Goal: Task Accomplishment & Management: Complete application form

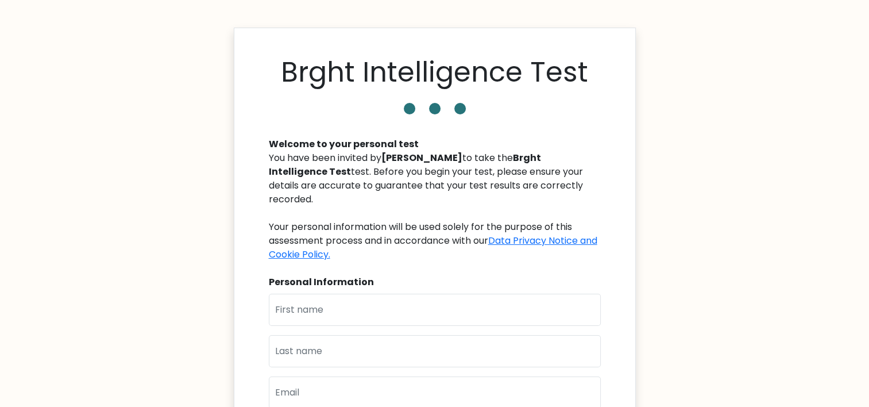
click at [535, 275] on div "Personal Information" at bounding box center [435, 282] width 332 height 14
drag, startPoint x: 549, startPoint y: 277, endPoint x: 555, endPoint y: 274, distance: 6.4
click at [555, 274] on div "Welcome to your personal test You have been invited by Seva Kosal to take the B…" at bounding box center [435, 329] width 346 height 410
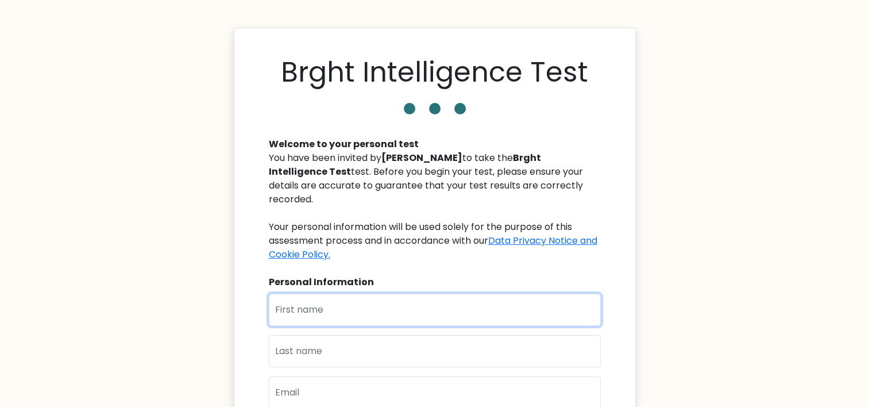
drag, startPoint x: 555, startPoint y: 274, endPoint x: 431, endPoint y: 300, distance: 126.3
click at [431, 300] on input "text" at bounding box center [435, 310] width 332 height 32
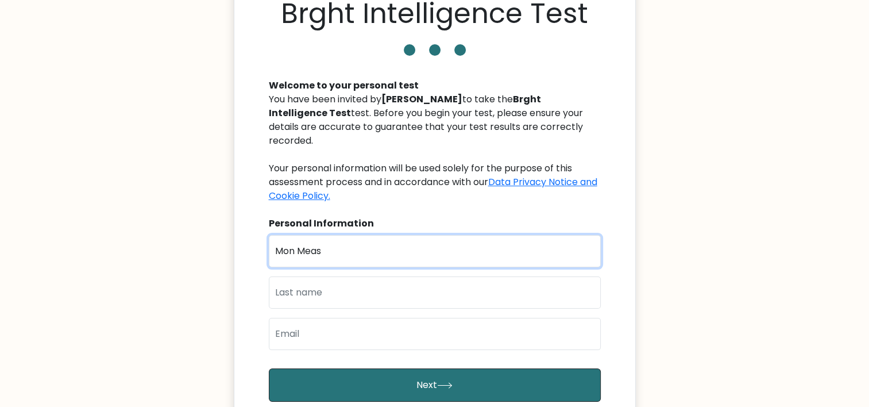
scroll to position [76, 0]
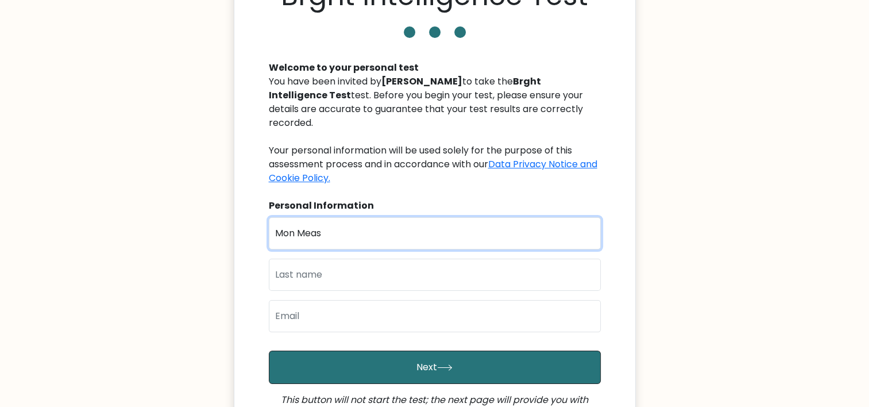
type input "Mon Meas"
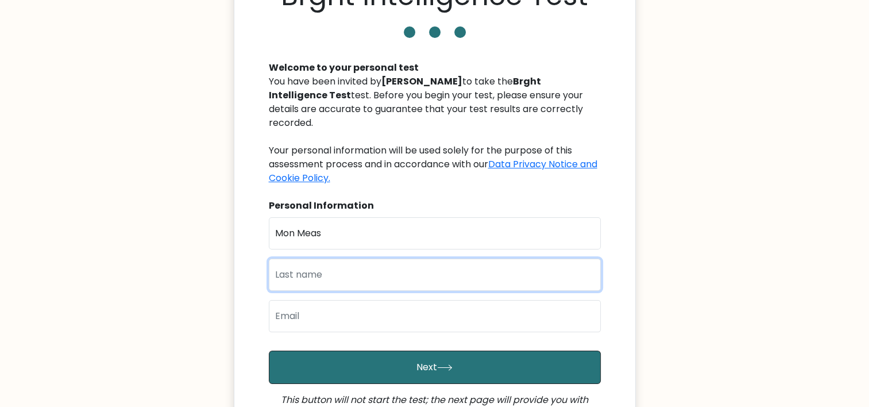
click at [320, 259] on input "text" at bounding box center [435, 275] width 332 height 32
type input "Meas"
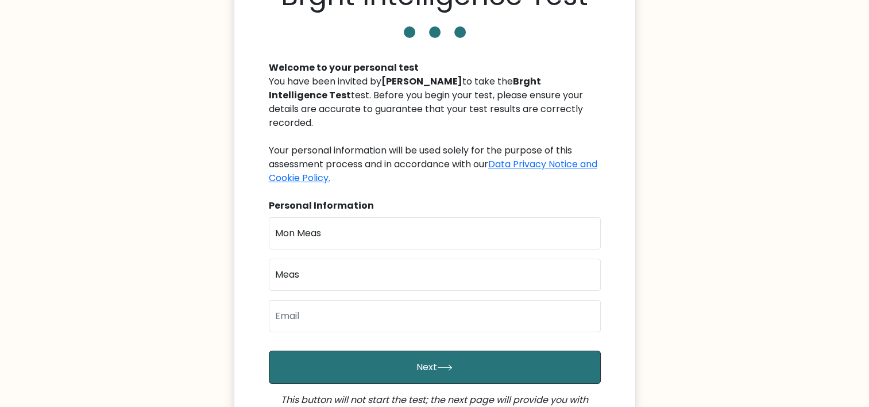
type input "meas9878k@gmail.com"
click at [693, 303] on body "Brght Intelligence Test Welcome to your personal test You have been invited by …" at bounding box center [434, 254] width 869 height 660
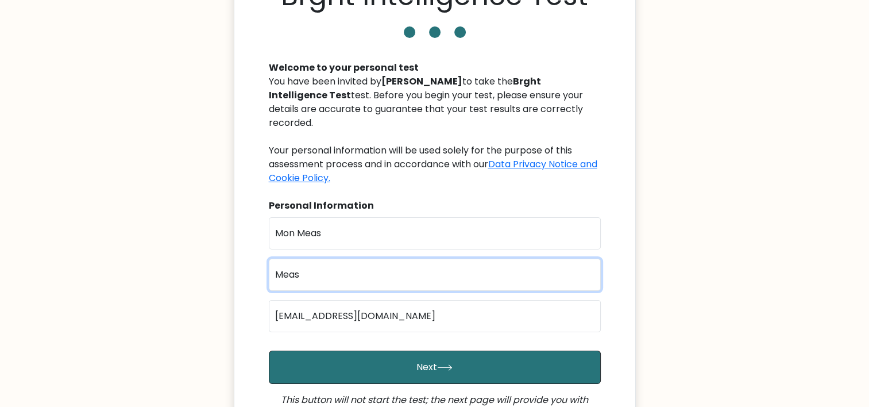
drag, startPoint x: 433, startPoint y: 264, endPoint x: 206, endPoint y: 265, distance: 226.9
click at [206, 265] on body "Brght Intelligence Test Welcome to your personal test You have been invited by …" at bounding box center [434, 254] width 869 height 660
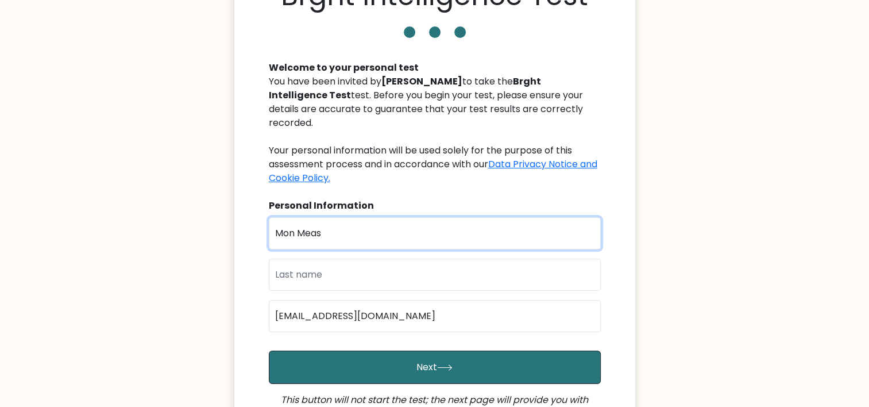
click at [350, 217] on input "Mon Meas" at bounding box center [435, 233] width 332 height 32
type input "Mon"
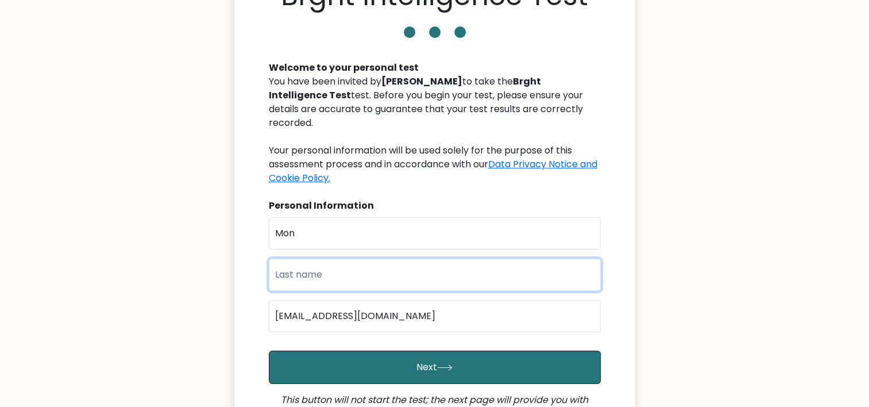
click at [587, 259] on input "text" at bounding box center [435, 275] width 332 height 32
type input "Meas"
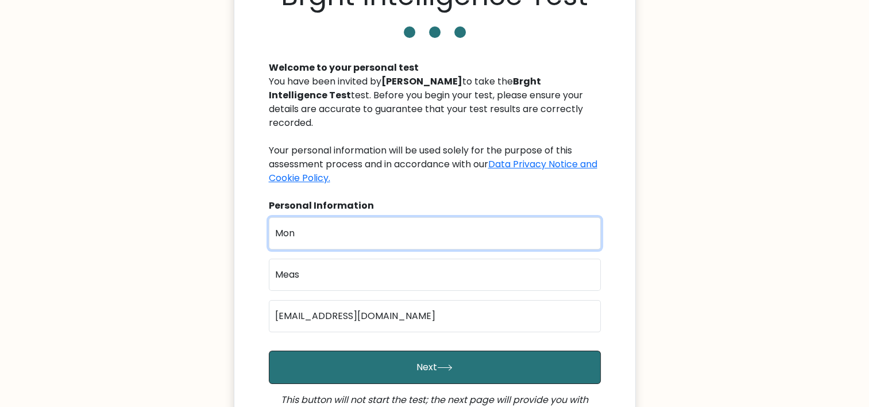
drag, startPoint x: 333, startPoint y: 214, endPoint x: 155, endPoint y: 213, distance: 177.5
click at [154, 211] on body "Brght Intelligence Test Welcome to your personal test You have been invited by …" at bounding box center [434, 254] width 869 height 660
type input "Meas"
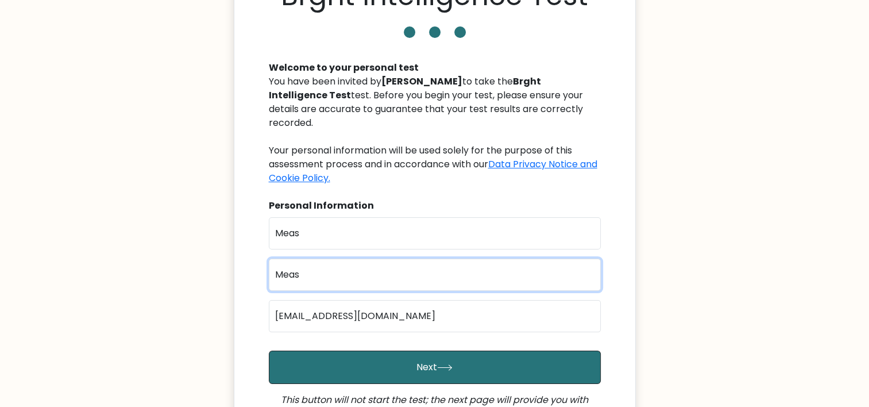
drag, startPoint x: 214, startPoint y: 261, endPoint x: 205, endPoint y: 267, distance: 10.8
click at [200, 264] on body "Brght Intelligence Test Welcome to your personal test You have been invited by …" at bounding box center [434, 254] width 869 height 660
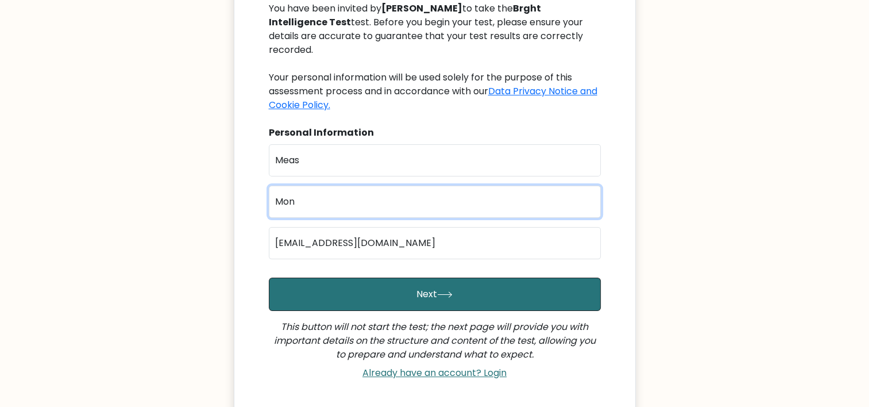
scroll to position [230, 0]
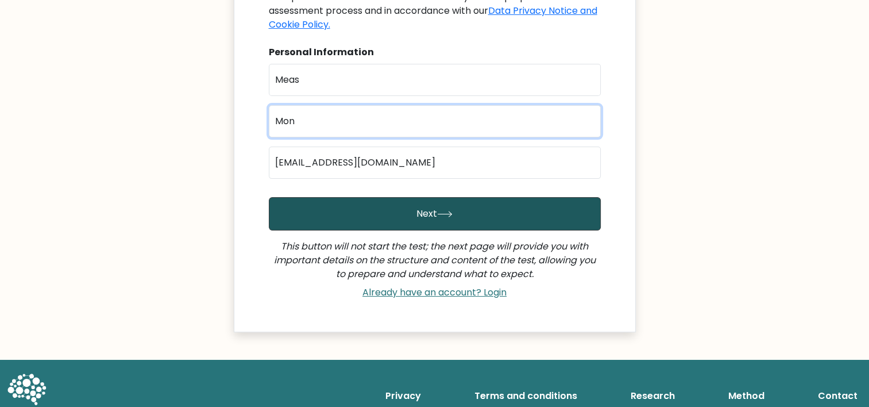
type input "Mon"
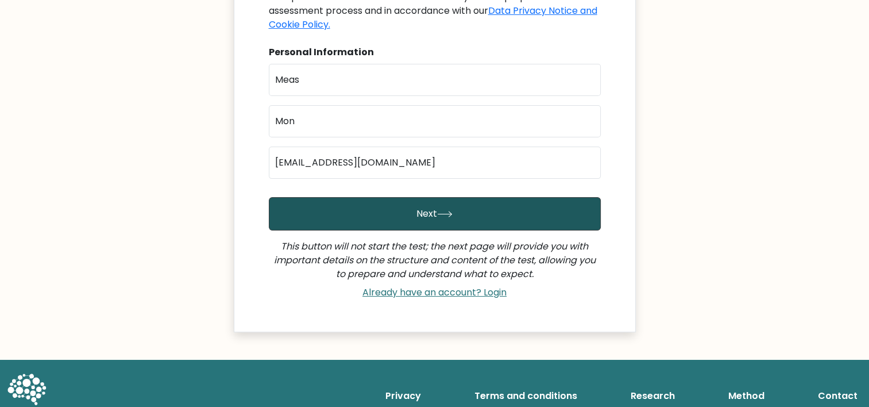
click at [389, 215] on button "Next" at bounding box center [435, 213] width 332 height 33
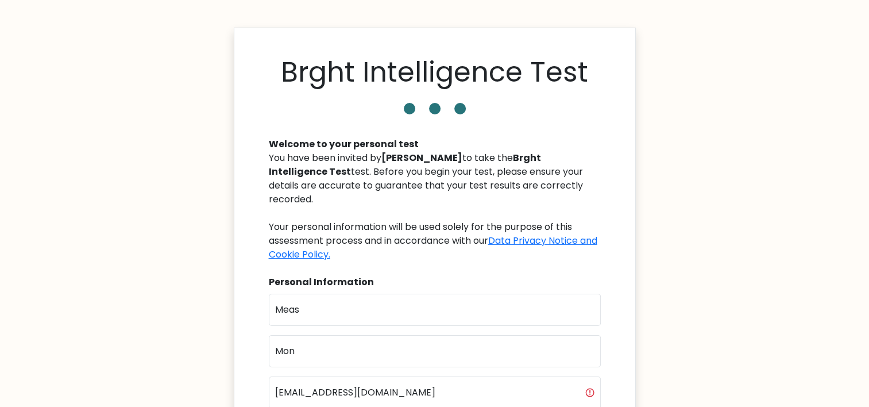
scroll to position [153, 0]
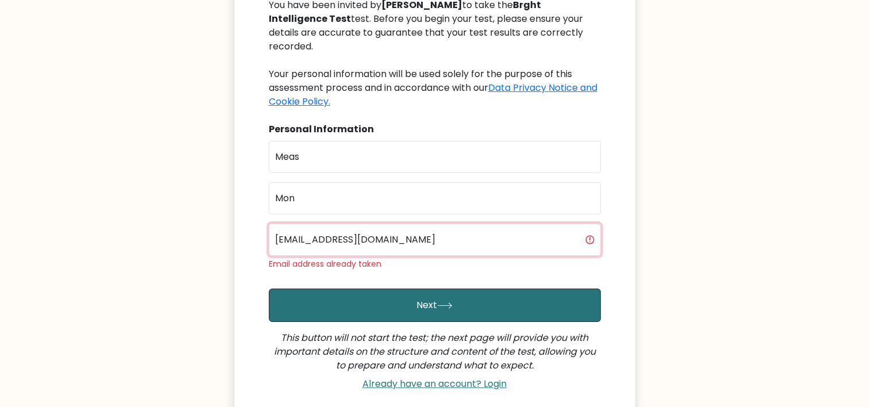
drag, startPoint x: 367, startPoint y: 228, endPoint x: 233, endPoint y: 228, distance: 133.3
click at [233, 228] on body "Brght Intelligence Test Welcome to your personal test You have been invited by …" at bounding box center [434, 184] width 869 height 674
type input "bongkhmer729@gmail.com"
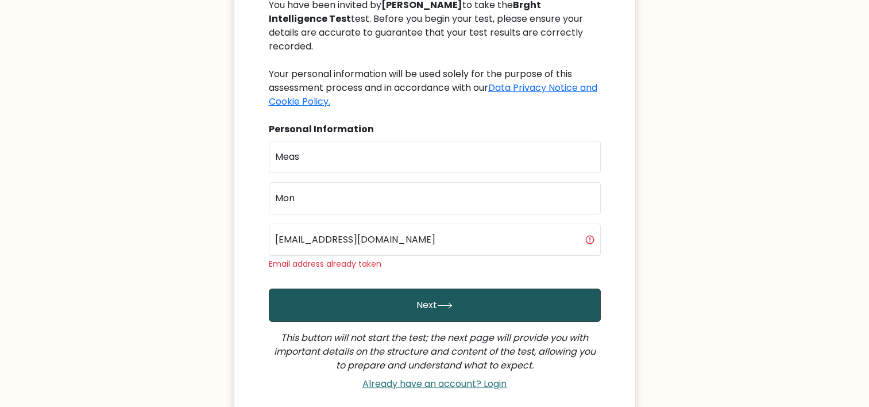
click at [333, 301] on button "Next" at bounding box center [435, 304] width 332 height 33
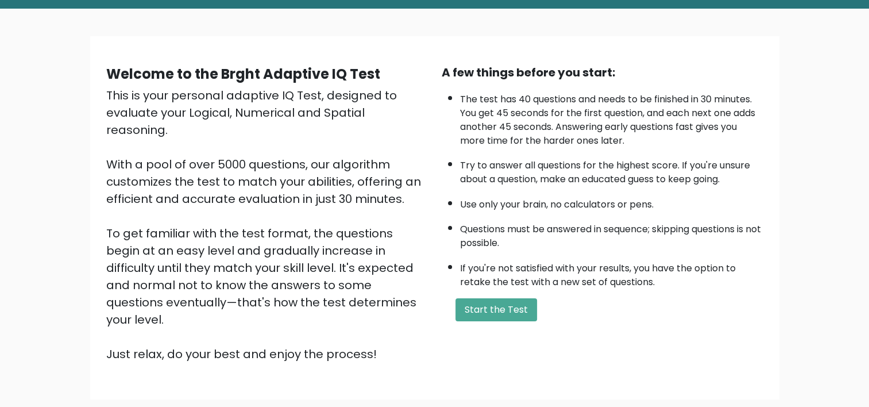
scroll to position [76, 0]
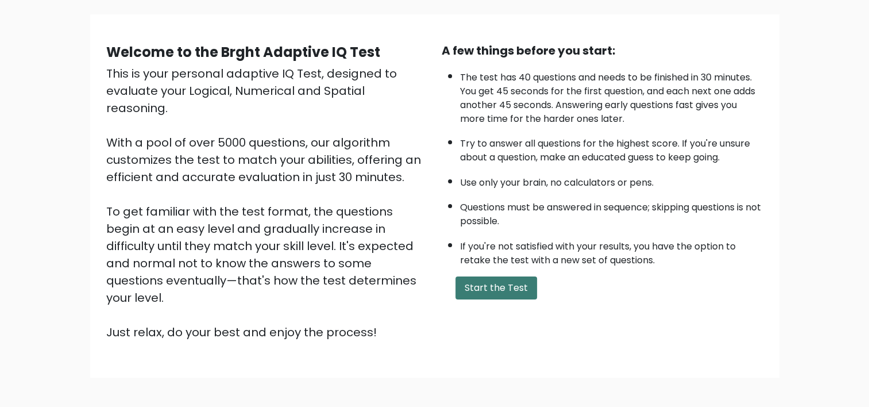
click at [467, 286] on button "Start the Test" at bounding box center [497, 287] width 82 height 23
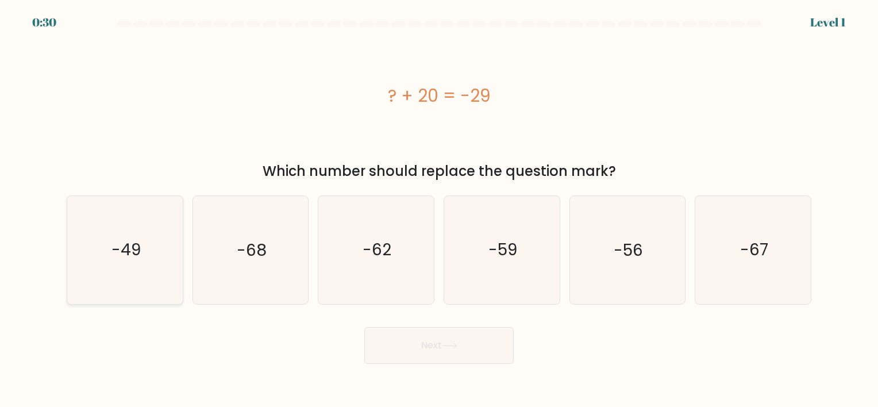
click at [109, 250] on icon "-49" at bounding box center [124, 249] width 107 height 107
click at [439, 209] on input "a. -49" at bounding box center [439, 206] width 1 height 6
radio input "true"
click at [495, 348] on button "Next" at bounding box center [438, 345] width 149 height 37
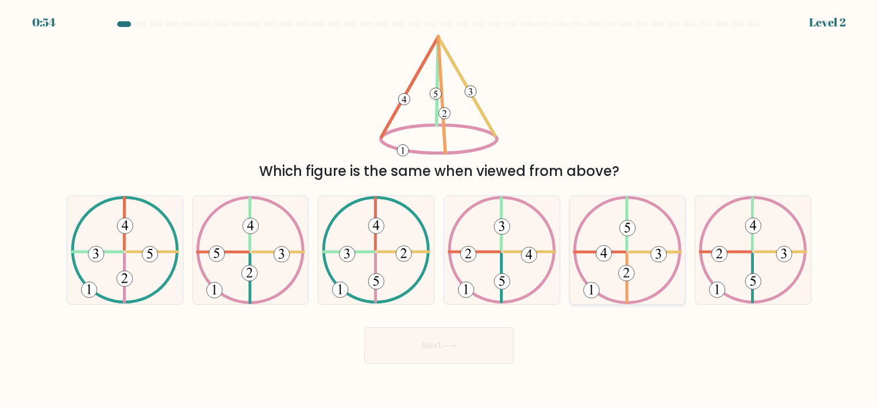
click at [627, 251] on icon at bounding box center [627, 249] width 109 height 107
click at [440, 209] on input "e." at bounding box center [439, 206] width 1 height 6
radio input "true"
click at [467, 333] on button "Next" at bounding box center [438, 345] width 149 height 37
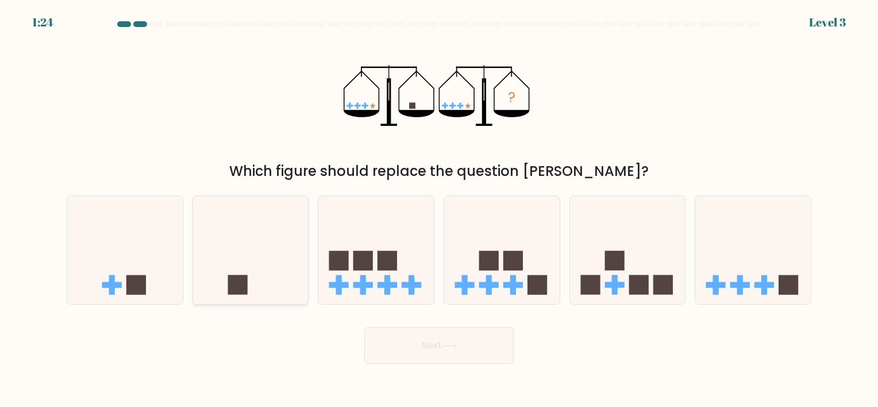
click at [262, 267] on icon at bounding box center [250, 249] width 115 height 95
click at [439, 209] on input "b." at bounding box center [439, 206] width 1 height 6
radio input "true"
click at [398, 342] on button "Next" at bounding box center [438, 345] width 149 height 37
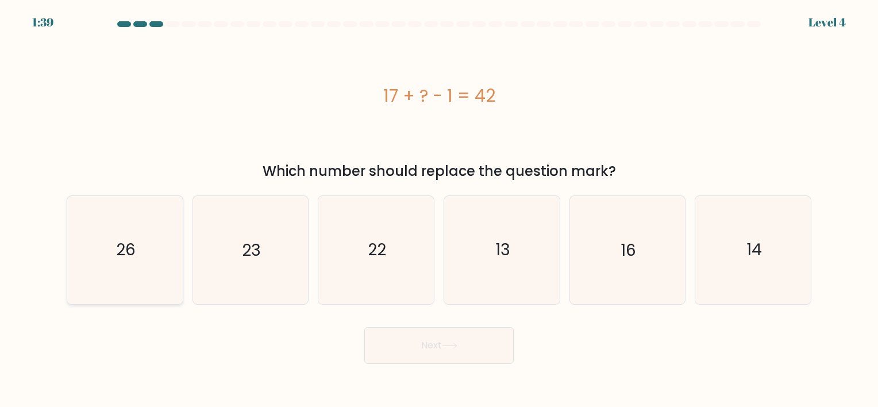
click at [132, 256] on text "26" at bounding box center [126, 250] width 20 height 22
click at [439, 209] on input "a. 26" at bounding box center [439, 206] width 1 height 6
radio input "true"
click at [439, 336] on button "Next" at bounding box center [438, 345] width 149 height 37
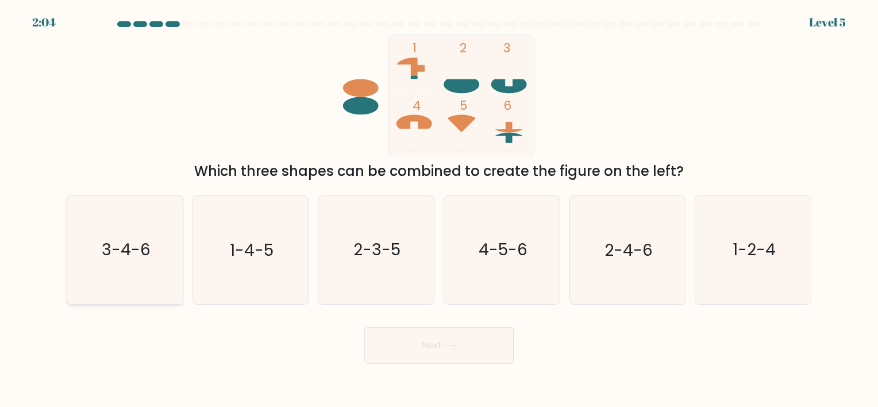
click at [126, 278] on icon "3-4-6" at bounding box center [124, 249] width 107 height 107
click at [439, 209] on input "a. 3-4-6" at bounding box center [439, 206] width 1 height 6
radio input "true"
click at [395, 351] on button "Next" at bounding box center [438, 345] width 149 height 37
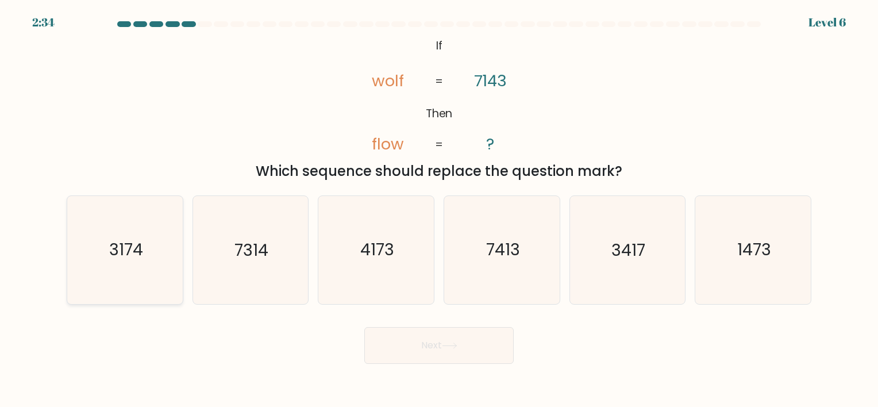
click at [107, 263] on icon "3174" at bounding box center [124, 249] width 107 height 107
click at [439, 209] on input "a. 3174" at bounding box center [439, 206] width 1 height 6
radio input "true"
click at [603, 264] on icon "3417" at bounding box center [626, 249] width 107 height 107
click at [440, 209] on input "e. 3417" at bounding box center [439, 206] width 1 height 6
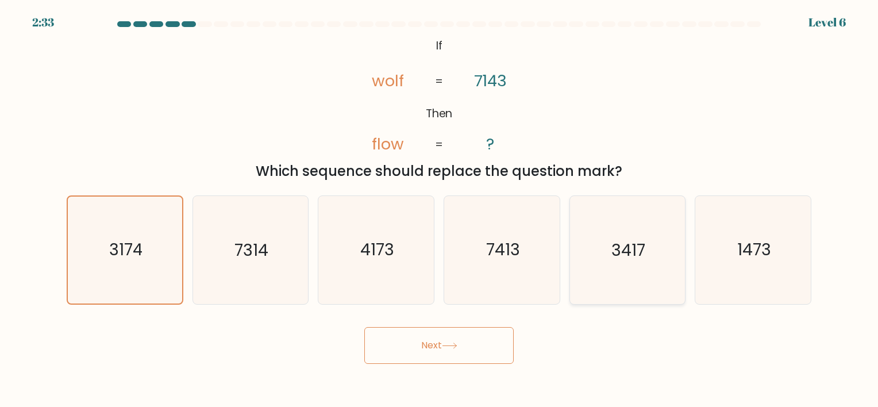
radio input "true"
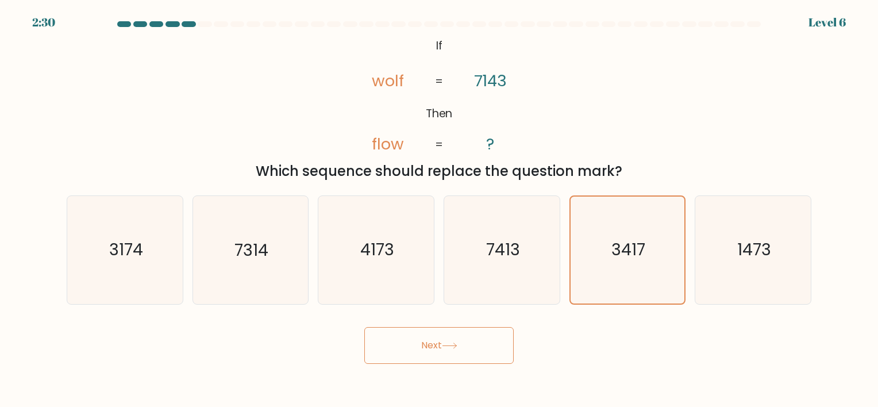
click at [473, 342] on button "Next" at bounding box center [438, 345] width 149 height 37
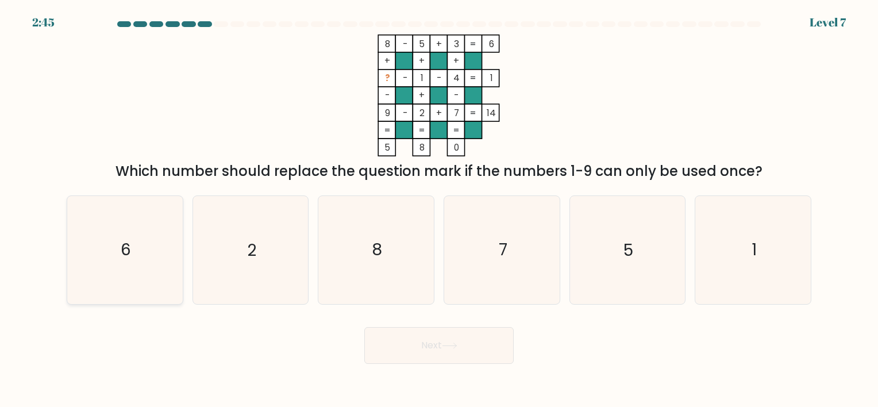
click at [118, 253] on icon "6" at bounding box center [124, 249] width 107 height 107
click at [439, 209] on input "a. 6" at bounding box center [439, 206] width 1 height 6
radio input "true"
click at [417, 340] on button "Next" at bounding box center [438, 345] width 149 height 37
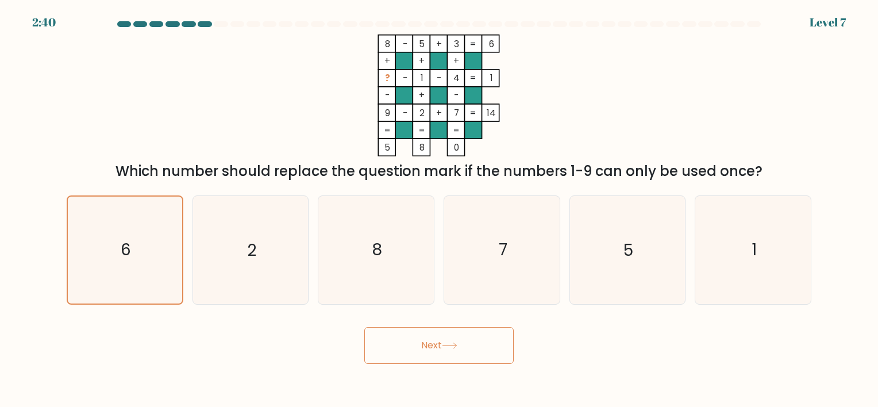
click at [486, 351] on button "Next" at bounding box center [438, 345] width 149 height 37
click at [276, 225] on icon "2" at bounding box center [249, 249] width 107 height 107
click at [439, 209] on input "b. 2" at bounding box center [439, 206] width 1 height 6
radio input "true"
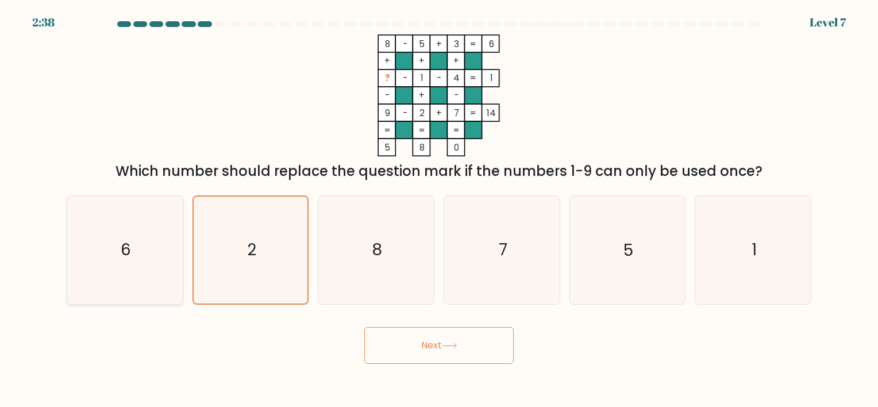
click at [154, 237] on icon "6" at bounding box center [124, 249] width 107 height 107
click at [439, 209] on input "a. 6" at bounding box center [439, 206] width 1 height 6
radio input "true"
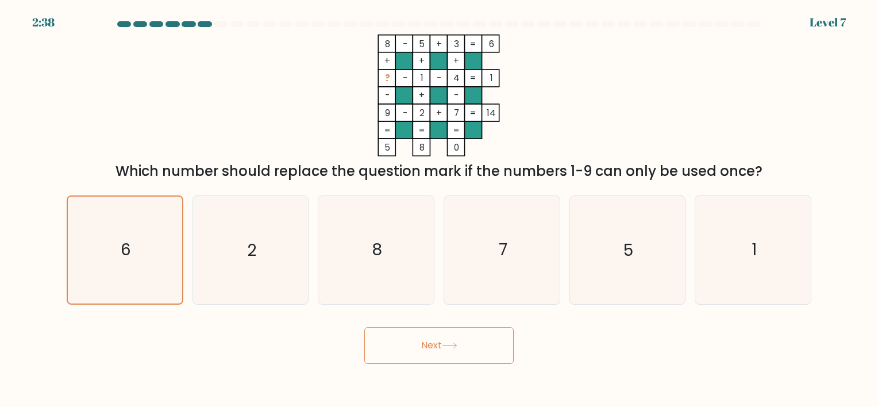
click at [404, 338] on button "Next" at bounding box center [438, 345] width 149 height 37
click at [407, 338] on button "Next" at bounding box center [438, 345] width 149 height 37
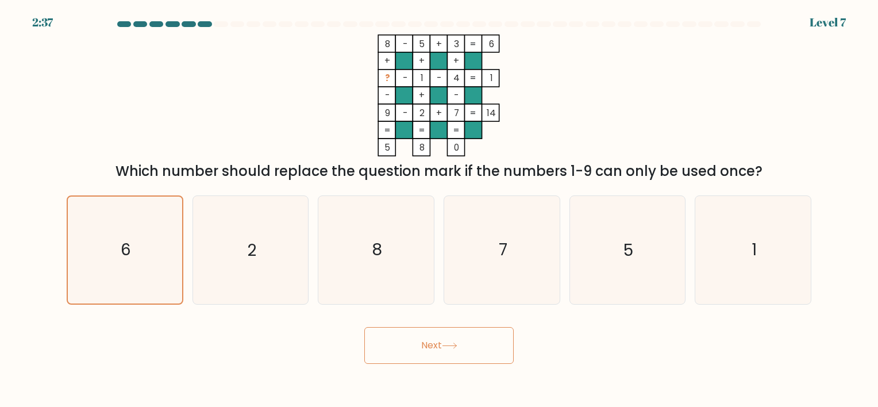
click at [407, 338] on button "Next" at bounding box center [438, 345] width 149 height 37
click at [427, 341] on button "Next" at bounding box center [438, 345] width 149 height 37
click at [444, 337] on button "Next" at bounding box center [438, 345] width 149 height 37
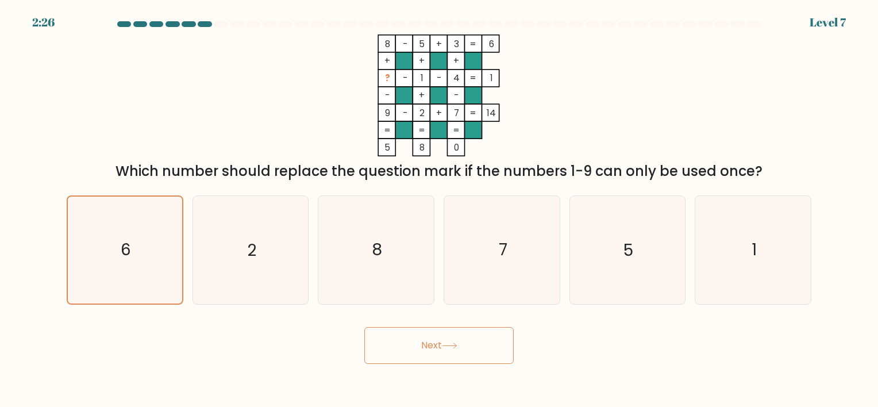
click at [444, 337] on button "Next" at bounding box center [438, 345] width 149 height 37
click at [291, 282] on icon "2" at bounding box center [249, 249] width 107 height 107
click at [439, 209] on input "b. 2" at bounding box center [439, 206] width 1 height 6
radio input "true"
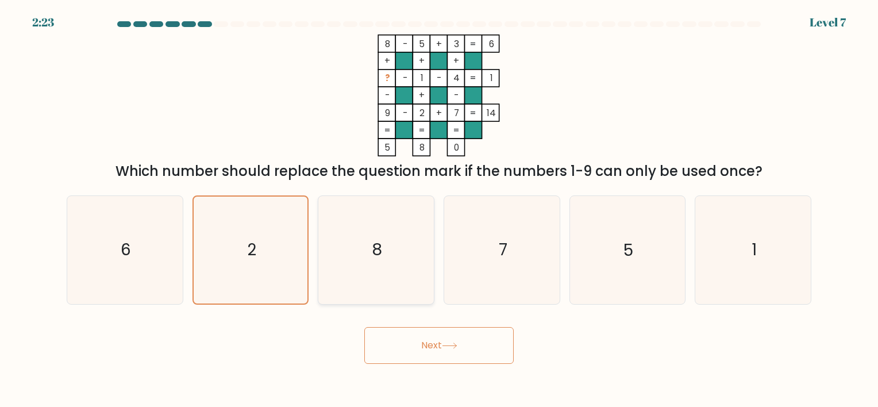
drag, startPoint x: 421, startPoint y: 260, endPoint x: 384, endPoint y: 214, distance: 58.1
click at [384, 214] on icon "8" at bounding box center [375, 249] width 107 height 107
click at [439, 209] on input "c. 8" at bounding box center [439, 206] width 1 height 6
radio input "true"
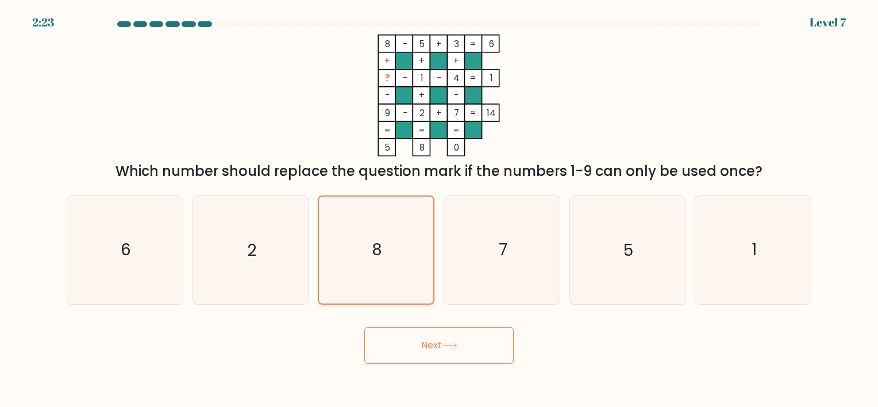
click at [384, 214] on icon "8" at bounding box center [376, 249] width 106 height 106
click at [439, 209] on input "c. 8" at bounding box center [439, 206] width 1 height 6
click at [446, 368] on body "2:22 Level 7" at bounding box center [439, 203] width 878 height 407
click at [447, 360] on button "Next" at bounding box center [438, 345] width 149 height 37
click at [98, 255] on icon "6" at bounding box center [124, 249] width 107 height 107
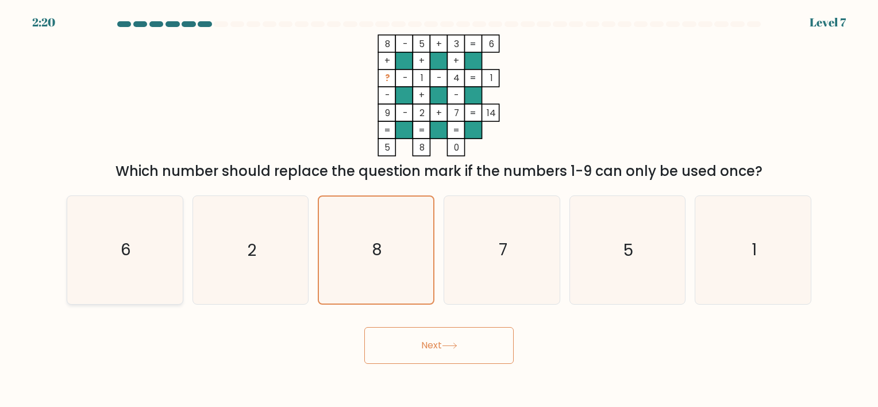
click at [439, 209] on input "a. 6" at bounding box center [439, 206] width 1 height 6
radio input "true"
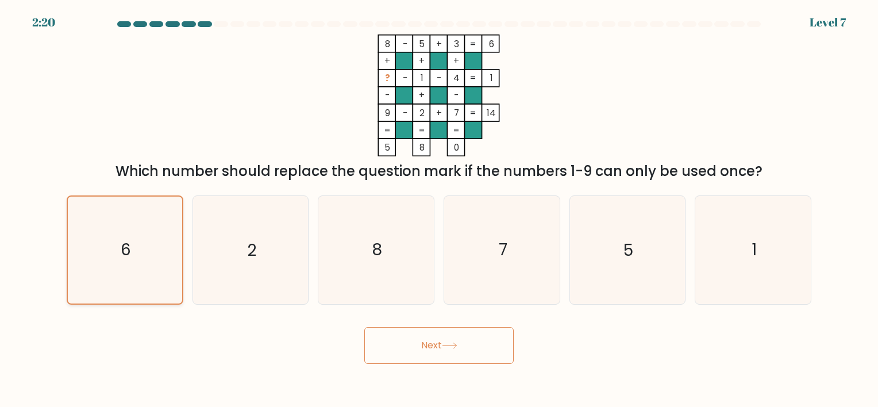
click at [98, 255] on icon "6" at bounding box center [125, 249] width 106 height 106
click at [439, 209] on input "a. 6" at bounding box center [439, 206] width 1 height 6
click at [104, 255] on icon "6" at bounding box center [125, 249] width 106 height 106
click at [439, 209] on input "a. 6" at bounding box center [439, 206] width 1 height 6
click at [104, 255] on icon "6" at bounding box center [125, 249] width 106 height 106
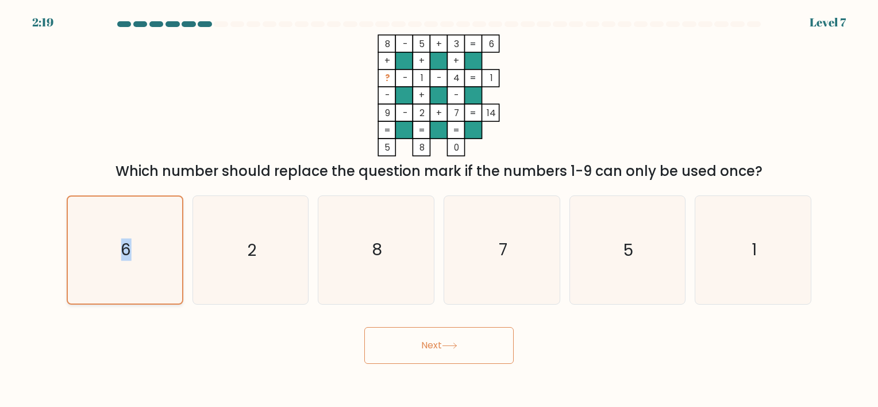
click at [439, 209] on input "a. 6" at bounding box center [439, 206] width 1 height 6
click at [104, 255] on icon "6" at bounding box center [125, 249] width 106 height 106
click at [439, 209] on input "a. 6" at bounding box center [439, 206] width 1 height 6
click at [104, 255] on icon "6" at bounding box center [125, 249] width 106 height 106
click at [439, 209] on input "a. 6" at bounding box center [439, 206] width 1 height 6
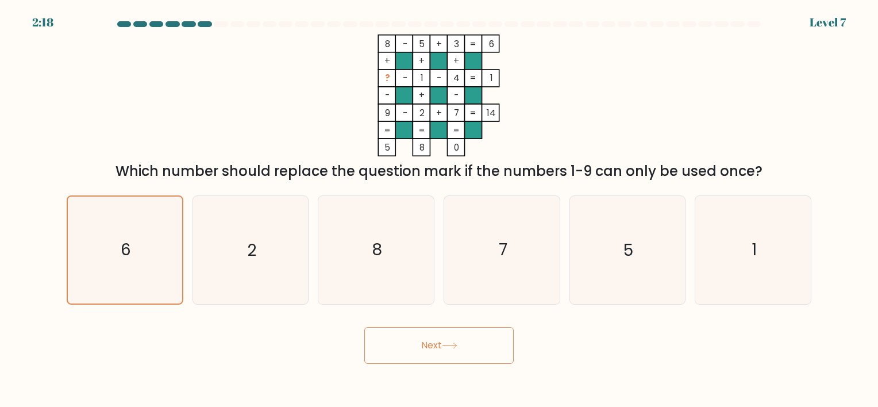
drag, startPoint x: 104, startPoint y: 255, endPoint x: 180, endPoint y: 317, distance: 98.1
click at [147, 312] on form at bounding box center [439, 192] width 878 height 342
click at [394, 350] on button "Next" at bounding box center [438, 345] width 149 height 37
click at [395, 350] on button "Next" at bounding box center [438, 345] width 149 height 37
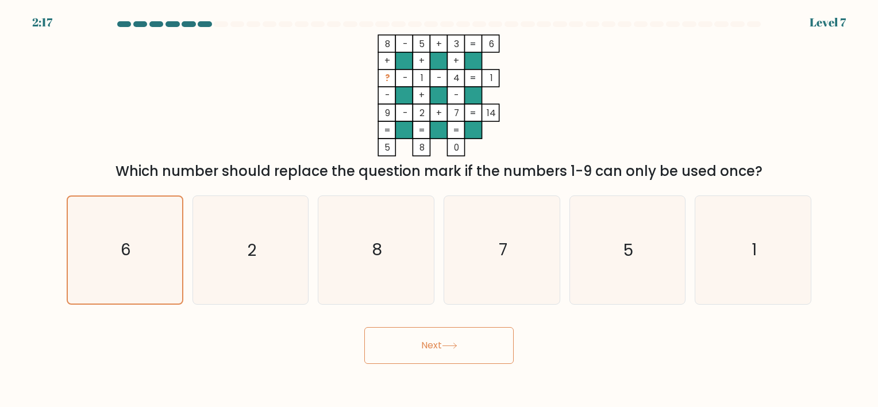
click at [395, 350] on button "Next" at bounding box center [438, 345] width 149 height 37
click at [833, 10] on div "2:16 Level 7" at bounding box center [439, 7] width 878 height 14
click at [831, 22] on form at bounding box center [439, 192] width 878 height 342
click at [504, 335] on button "Next" at bounding box center [438, 345] width 149 height 37
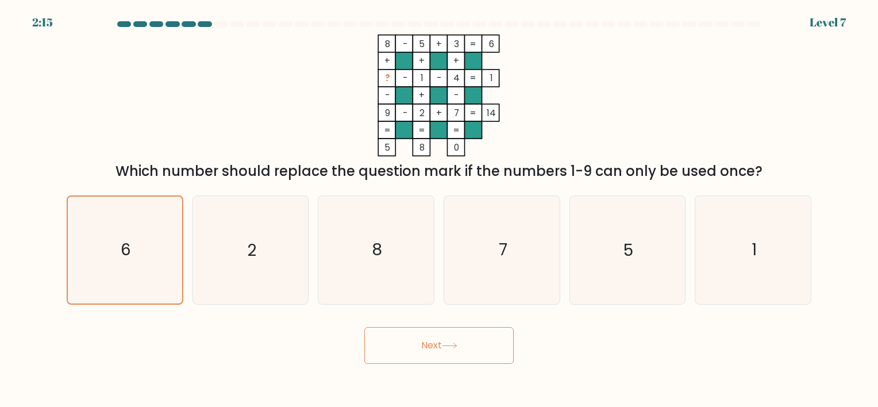
click at [505, 335] on button "Next" at bounding box center [438, 345] width 149 height 37
drag, startPoint x: 505, startPoint y: 335, endPoint x: 512, endPoint y: 327, distance: 10.6
click at [506, 335] on button "Next" at bounding box center [438, 345] width 149 height 37
click at [126, 260] on text "6" at bounding box center [126, 250] width 10 height 22
click at [439, 209] on input "a. 6" at bounding box center [439, 206] width 1 height 6
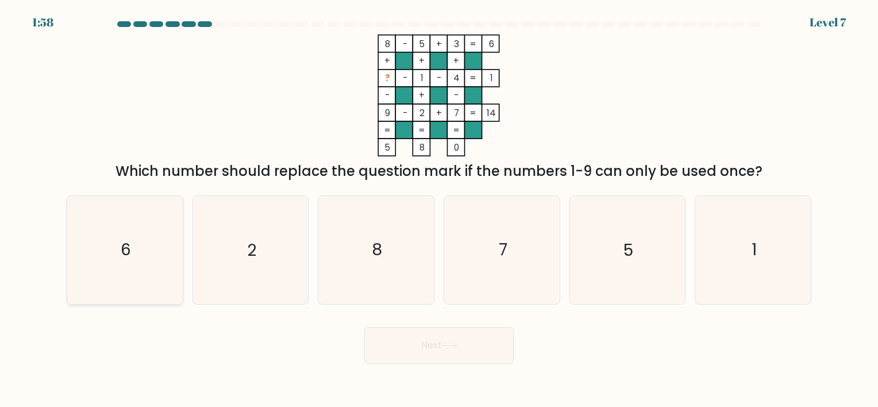
radio input "true"
click at [393, 344] on button "Next" at bounding box center [438, 345] width 149 height 37
click at [394, 344] on button "Next" at bounding box center [438, 345] width 149 height 37
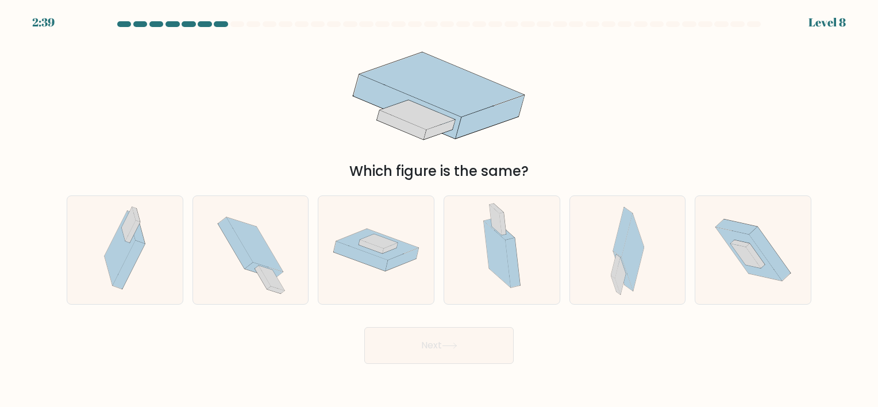
click at [582, 116] on div "Which figure is the same?" at bounding box center [439, 107] width 758 height 147
drag, startPoint x: 608, startPoint y: 267, endPoint x: 598, endPoint y: 272, distance: 11.8
click at [607, 267] on div at bounding box center [627, 249] width 117 height 109
click at [440, 209] on input "e." at bounding box center [439, 206] width 1 height 6
radio input "true"
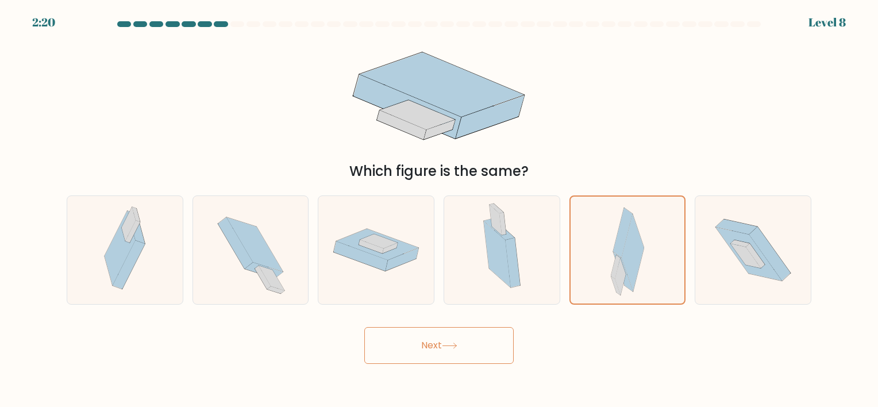
click at [461, 353] on button "Next" at bounding box center [438, 345] width 149 height 37
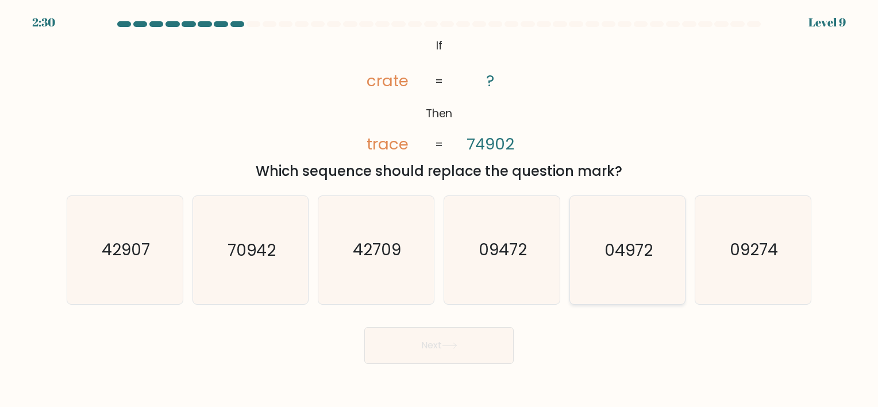
click at [637, 276] on icon "04972" at bounding box center [626, 249] width 107 height 107
click at [440, 209] on input "e. 04972" at bounding box center [439, 206] width 1 height 6
radio input "true"
click at [462, 356] on button "Next" at bounding box center [438, 345] width 149 height 37
click at [446, 356] on button "Next" at bounding box center [438, 345] width 149 height 37
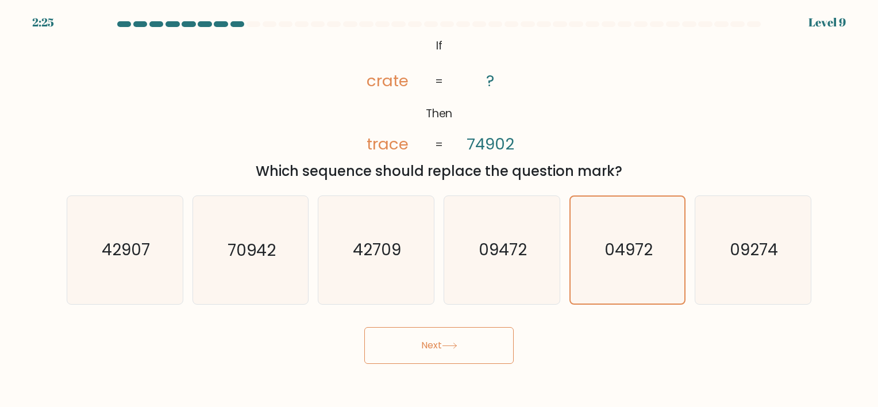
click at [434, 336] on button "Next" at bounding box center [438, 345] width 149 height 37
click at [421, 346] on button "Next" at bounding box center [438, 345] width 149 height 37
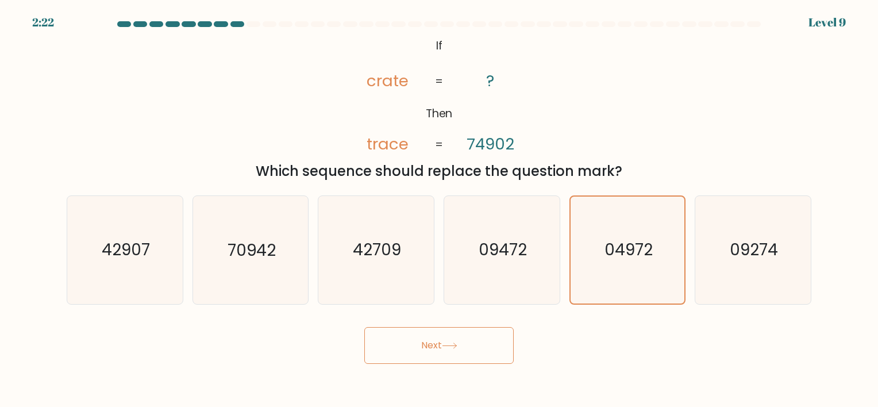
click at [421, 346] on button "Next" at bounding box center [438, 345] width 149 height 37
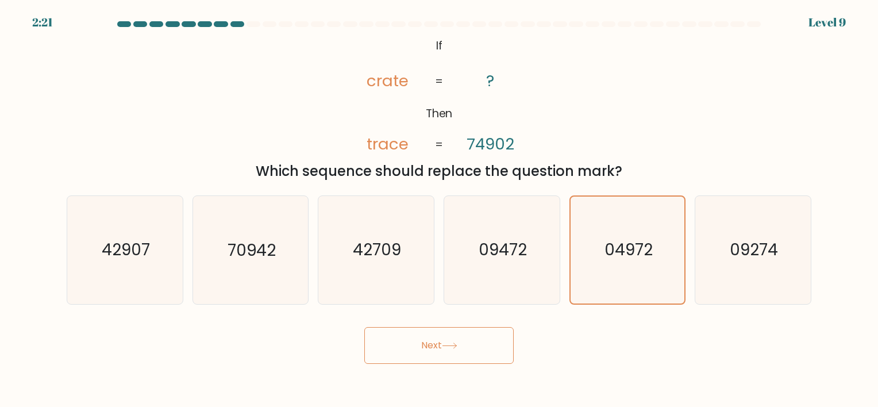
click at [421, 346] on button "Next" at bounding box center [438, 345] width 149 height 37
click at [422, 346] on button "Next" at bounding box center [438, 345] width 149 height 37
click at [599, 252] on icon "04972" at bounding box center [627, 249] width 106 height 106
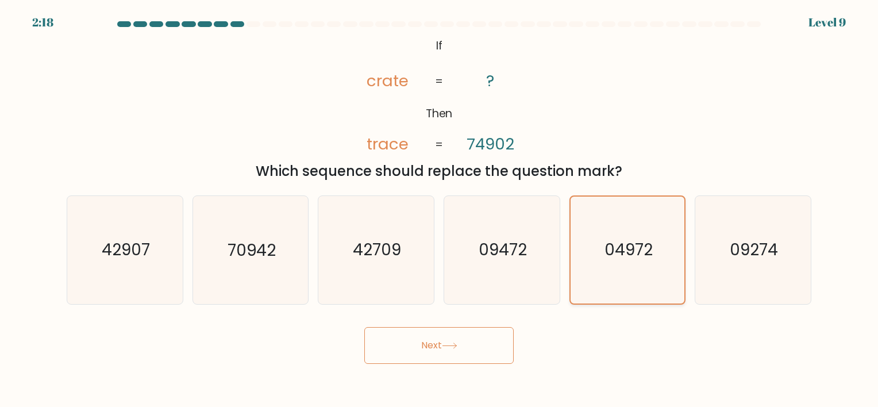
click at [440, 209] on input "e. 04972" at bounding box center [439, 206] width 1 height 6
click at [599, 252] on icon "04972" at bounding box center [627, 249] width 106 height 106
click at [440, 209] on input "e. 04972" at bounding box center [439, 206] width 1 height 6
drag, startPoint x: 599, startPoint y: 252, endPoint x: 545, endPoint y: 306, distance: 76.4
click at [546, 306] on form "If ?" at bounding box center [439, 192] width 878 height 342
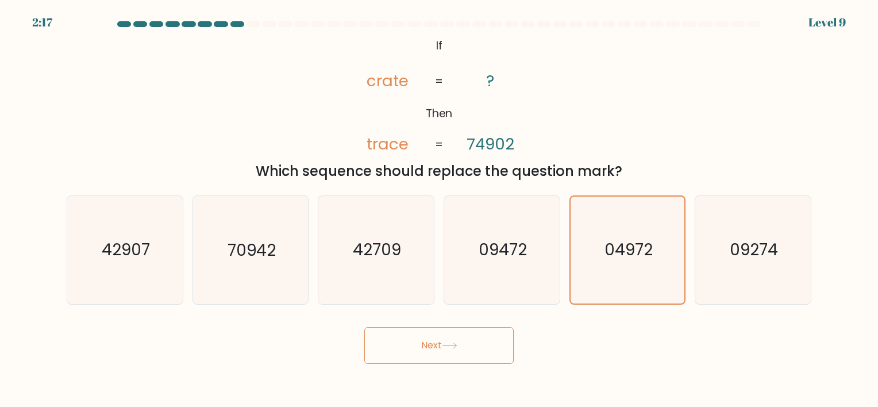
click at [438, 344] on button "Next" at bounding box center [438, 345] width 149 height 37
click at [437, 344] on button "Next" at bounding box center [438, 345] width 149 height 37
click at [564, 329] on div "Next" at bounding box center [439, 340] width 758 height 45
click at [435, 334] on button "Next" at bounding box center [438, 345] width 149 height 37
click at [440, 341] on button "Next" at bounding box center [438, 345] width 149 height 37
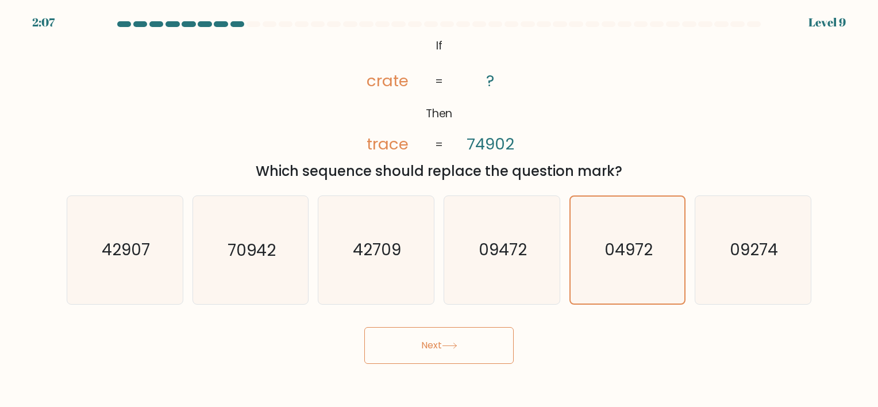
click at [438, 341] on button "Next" at bounding box center [438, 345] width 149 height 37
click at [439, 341] on button "Next" at bounding box center [438, 345] width 149 height 37
click at [440, 341] on button "Next" at bounding box center [438, 345] width 149 height 37
click at [613, 279] on icon "04972" at bounding box center [626, 249] width 107 height 107
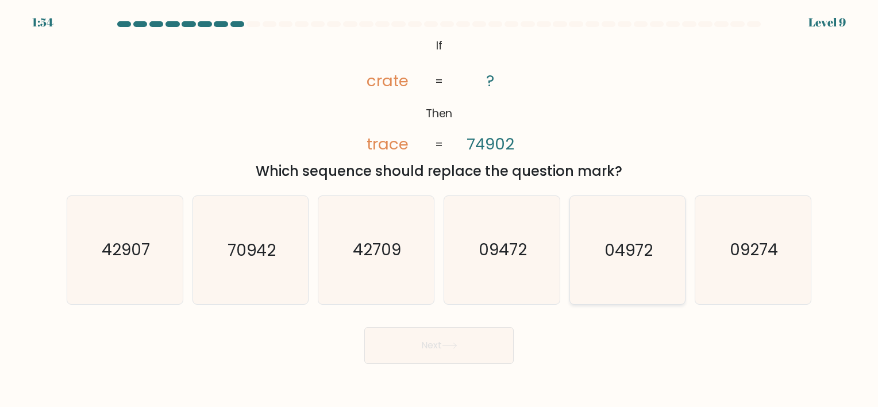
click at [440, 209] on input "e. 04972" at bounding box center [439, 206] width 1 height 6
radio input "true"
click at [465, 348] on button "Next" at bounding box center [438, 345] width 149 height 37
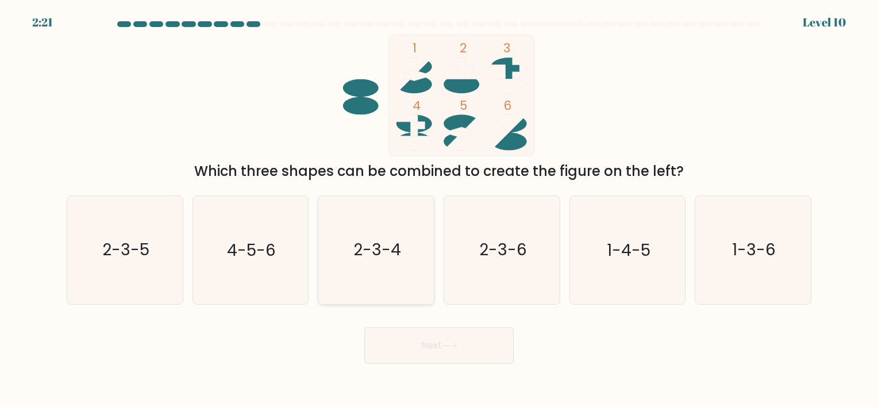
click at [402, 269] on icon "2-3-4" at bounding box center [375, 249] width 107 height 107
click at [439, 209] on input "c. 2-3-4" at bounding box center [439, 206] width 1 height 6
radio input "true"
click at [446, 340] on button "Next" at bounding box center [438, 345] width 149 height 37
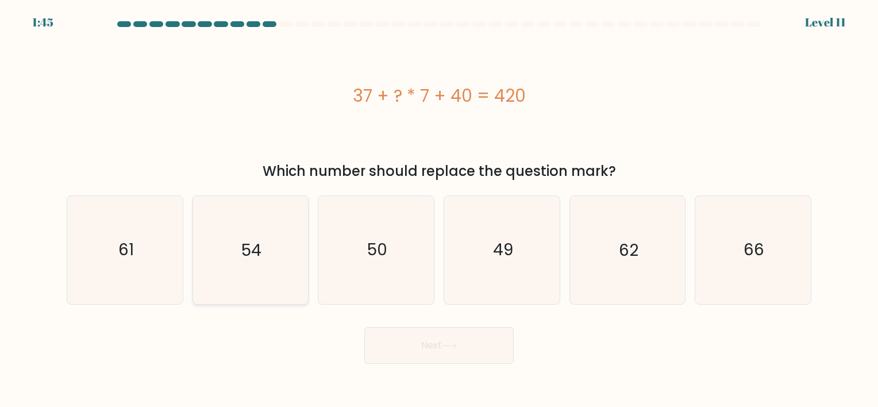
click at [233, 262] on icon "54" at bounding box center [249, 249] width 107 height 107
click at [439, 209] on input "b. 54" at bounding box center [439, 206] width 1 height 6
radio input "true"
click at [429, 356] on button "Next" at bounding box center [438, 345] width 149 height 37
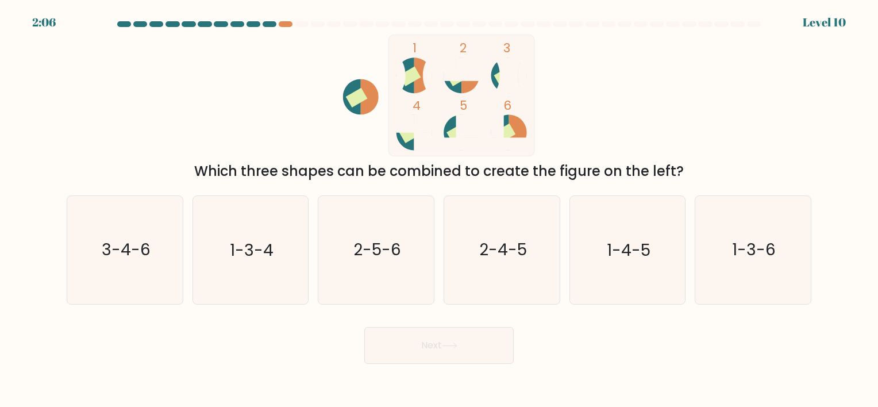
click at [310, 260] on div "b. 1-3-4" at bounding box center [251, 249] width 126 height 109
click at [388, 246] on text "2-5-6" at bounding box center [377, 250] width 48 height 22
drag, startPoint x: 388, startPoint y: 246, endPoint x: 352, endPoint y: 271, distance: 44.3
click at [352, 271] on icon "2-5-6" at bounding box center [375, 249] width 107 height 107
click at [439, 209] on input "c. 2-5-6" at bounding box center [439, 206] width 1 height 6
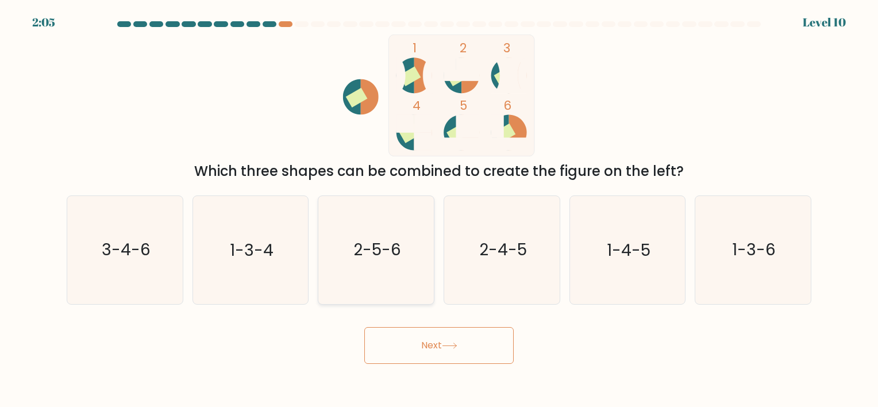
radio input "true"
click at [410, 340] on button "Next" at bounding box center [438, 345] width 149 height 37
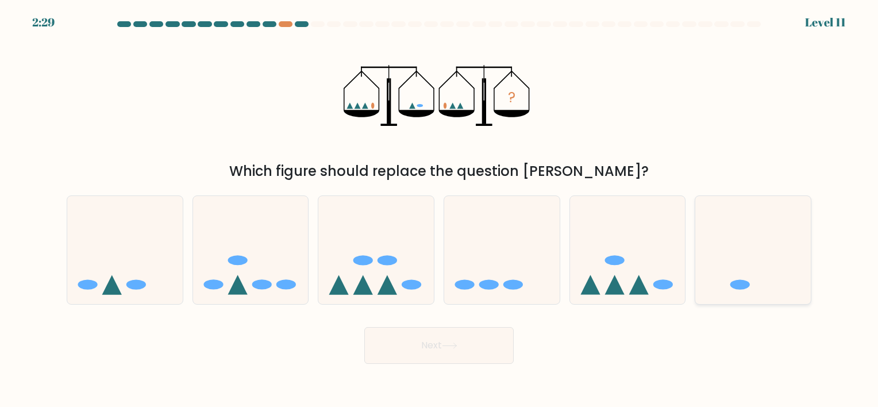
click at [747, 269] on icon at bounding box center [752, 249] width 115 height 95
click at [440, 209] on input "f." at bounding box center [439, 206] width 1 height 6
radio input "true"
click at [435, 336] on button "Next" at bounding box center [438, 345] width 149 height 37
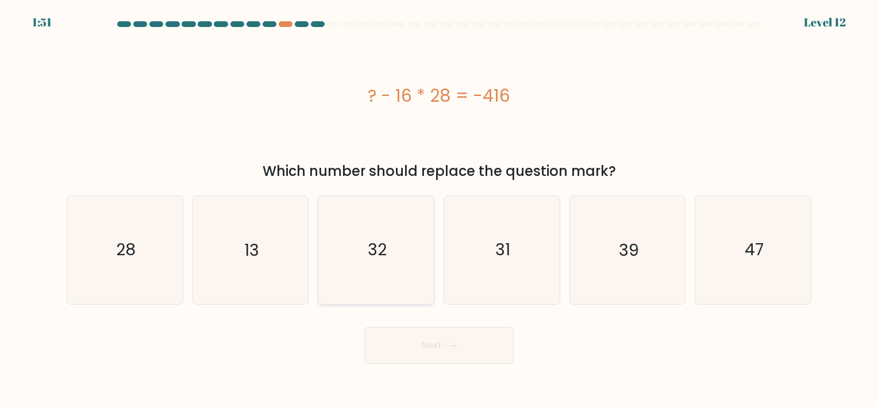
click at [409, 280] on icon "32" at bounding box center [375, 249] width 107 height 107
click at [439, 209] on input "c. 32" at bounding box center [439, 206] width 1 height 6
radio input "true"
click at [427, 333] on button "Next" at bounding box center [438, 345] width 149 height 37
click at [452, 356] on button "Next" at bounding box center [438, 345] width 149 height 37
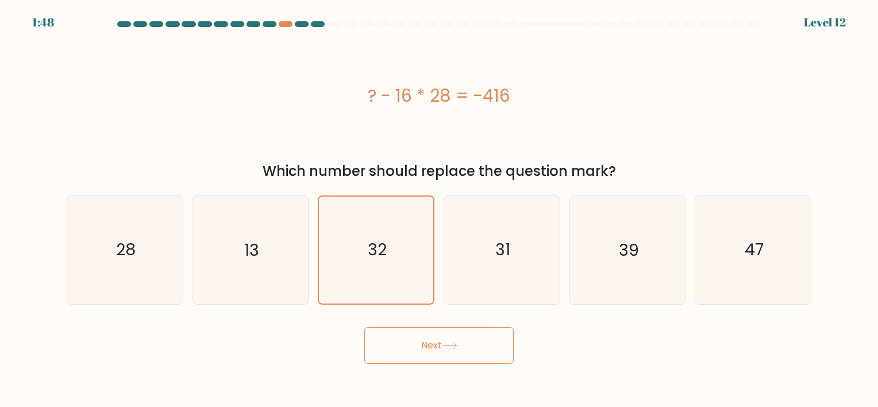
click at [453, 356] on button "Next" at bounding box center [438, 345] width 149 height 37
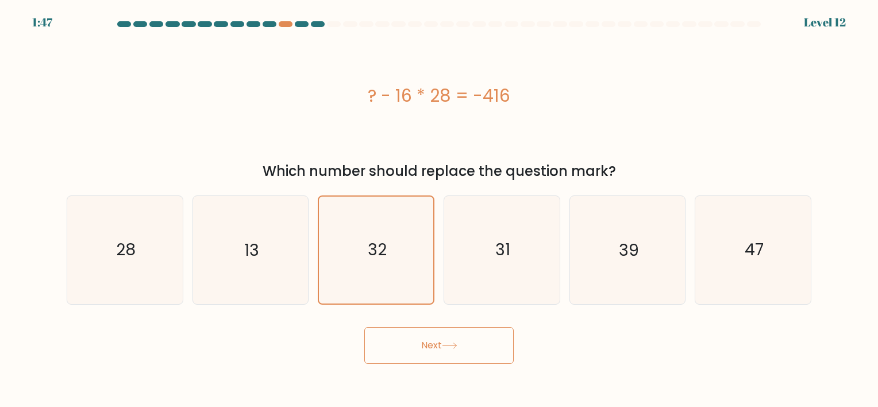
click at [455, 356] on button "Next" at bounding box center [438, 345] width 149 height 37
click at [386, 244] on text "32" at bounding box center [377, 250] width 19 height 22
click at [439, 209] on input "c. 32" at bounding box center [439, 206] width 1 height 6
radio input "true"
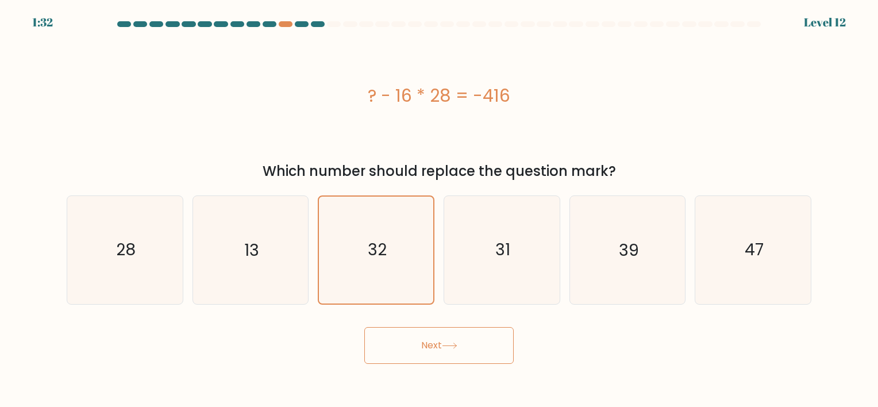
click at [446, 338] on button "Next" at bounding box center [438, 345] width 149 height 37
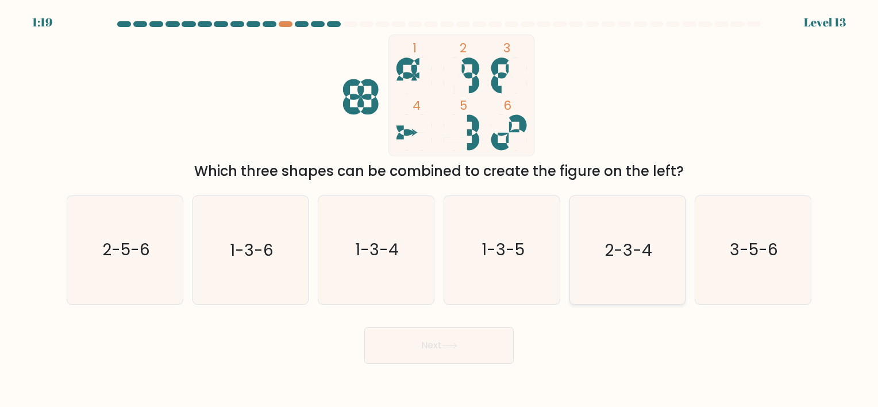
click at [594, 252] on icon "2-3-4" at bounding box center [626, 249] width 107 height 107
click at [440, 209] on input "e. 2-3-4" at bounding box center [439, 206] width 1 height 6
radio input "true"
click at [464, 357] on button "Next" at bounding box center [438, 345] width 149 height 37
click at [469, 356] on button "Next" at bounding box center [438, 345] width 149 height 37
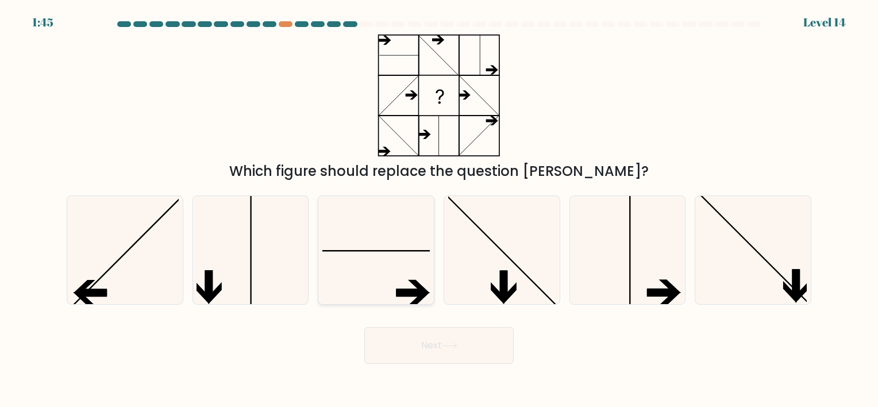
click at [390, 219] on icon at bounding box center [375, 249] width 107 height 107
click at [439, 209] on input "c." at bounding box center [439, 206] width 1 height 6
radio input "true"
click at [451, 353] on button "Next" at bounding box center [438, 345] width 149 height 37
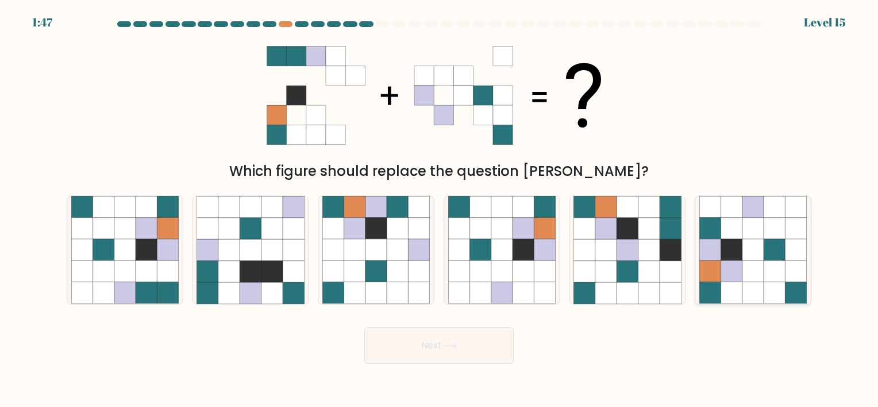
click at [789, 271] on icon at bounding box center [795, 271] width 21 height 21
click at [440, 209] on input "f." at bounding box center [439, 206] width 1 height 6
radio input "true"
click at [134, 257] on icon at bounding box center [124, 249] width 21 height 21
click at [439, 209] on input "a." at bounding box center [439, 206] width 1 height 6
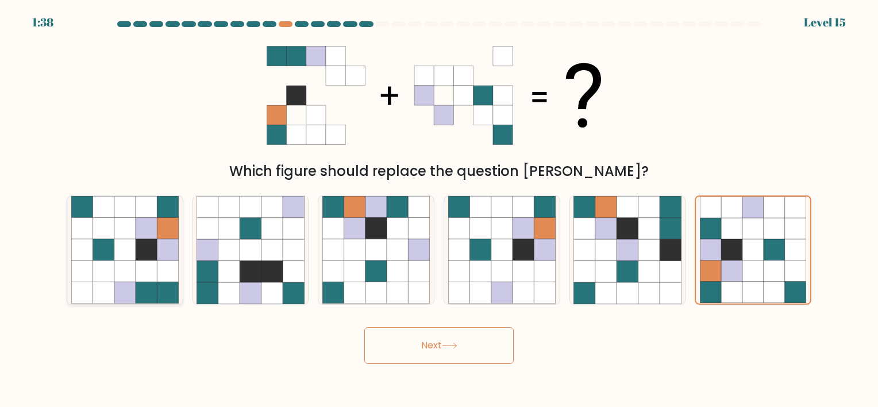
radio input "true"
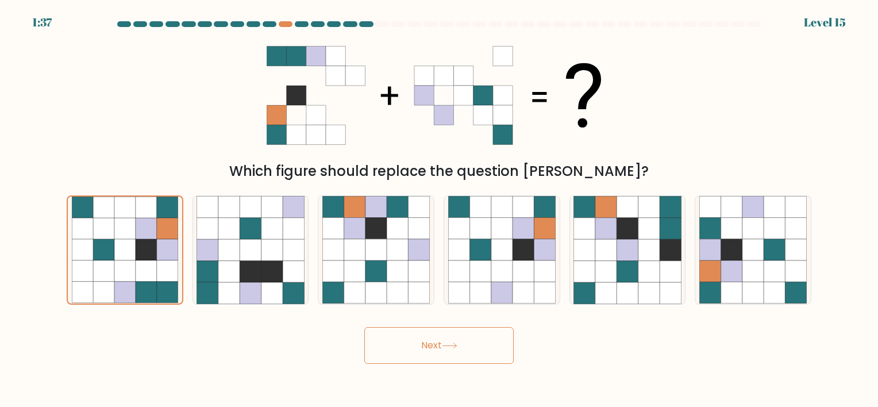
click at [456, 352] on button "Next" at bounding box center [438, 345] width 149 height 37
click at [409, 348] on button "Next" at bounding box center [438, 345] width 149 height 37
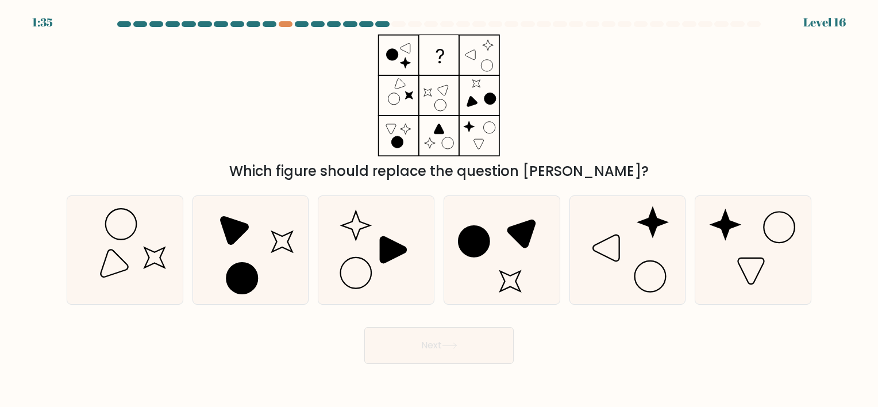
click at [409, 348] on button "Next" at bounding box center [438, 345] width 149 height 37
click at [368, 258] on icon at bounding box center [375, 249] width 107 height 107
click at [439, 209] on input "c." at bounding box center [439, 206] width 1 height 6
radio input "true"
click at [426, 333] on button "Next" at bounding box center [438, 345] width 149 height 37
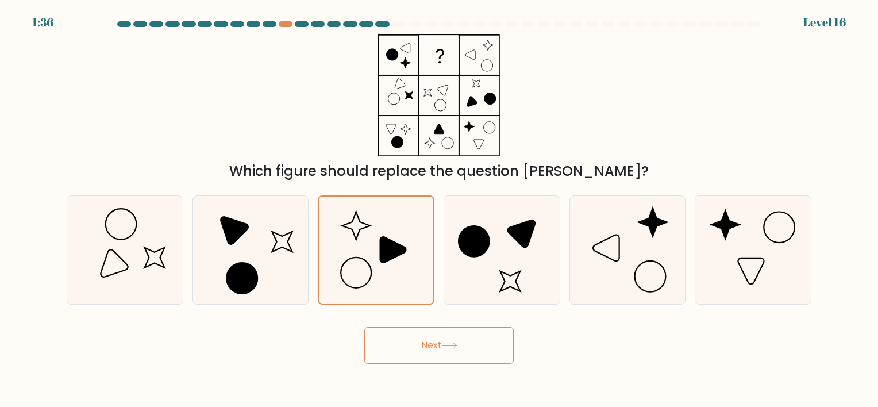
click at [446, 359] on button "Next" at bounding box center [438, 345] width 149 height 37
click at [442, 342] on button "Next" at bounding box center [438, 345] width 149 height 37
click at [441, 342] on button "Next" at bounding box center [438, 345] width 149 height 37
click at [440, 342] on button "Next" at bounding box center [438, 345] width 149 height 37
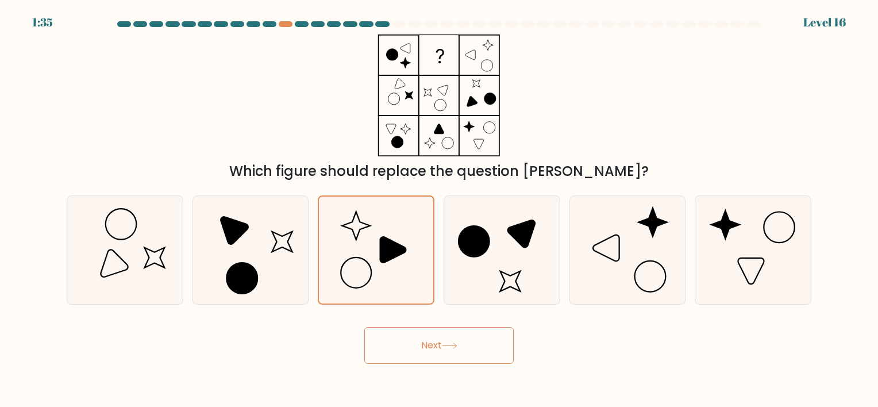
click at [440, 342] on button "Next" at bounding box center [438, 345] width 149 height 37
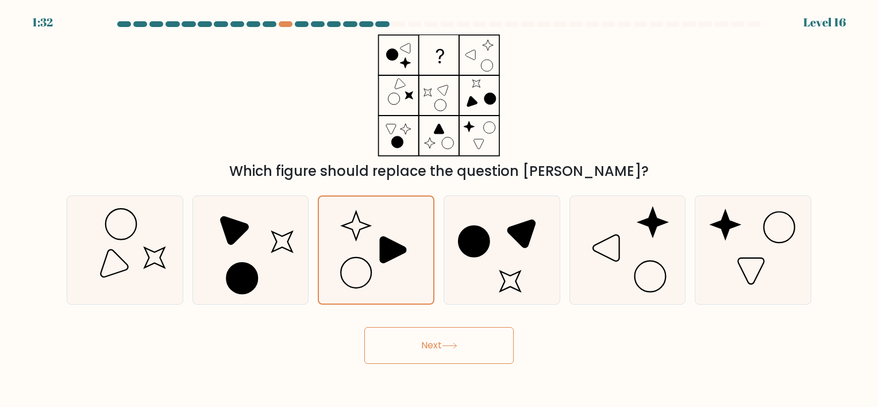
drag, startPoint x: 440, startPoint y: 342, endPoint x: 403, endPoint y: 346, distance: 37.6
click at [403, 346] on button "Next" at bounding box center [438, 345] width 149 height 37
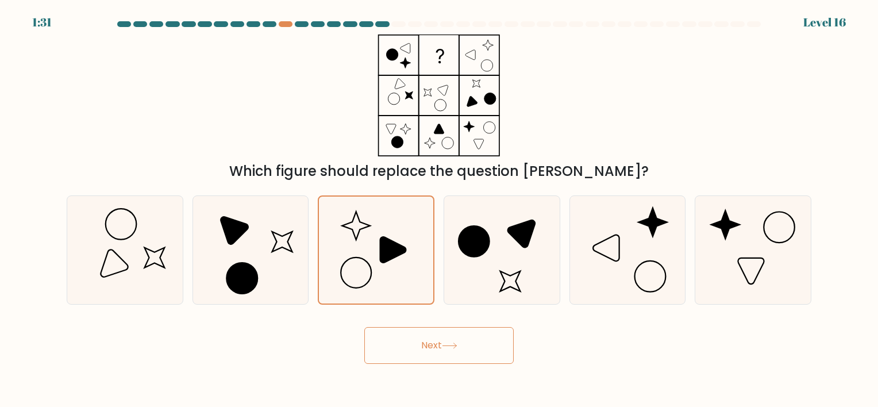
click at [404, 346] on button "Next" at bounding box center [438, 345] width 149 height 37
click at [417, 346] on button "Next" at bounding box center [438, 345] width 149 height 37
click at [387, 271] on icon at bounding box center [375, 249] width 107 height 107
click at [439, 209] on input "c." at bounding box center [439, 206] width 1 height 6
radio input "true"
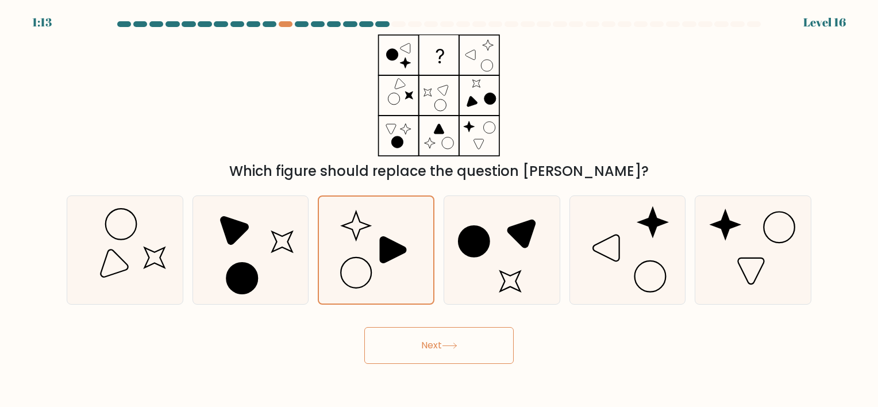
click at [422, 336] on button "Next" at bounding box center [438, 345] width 149 height 37
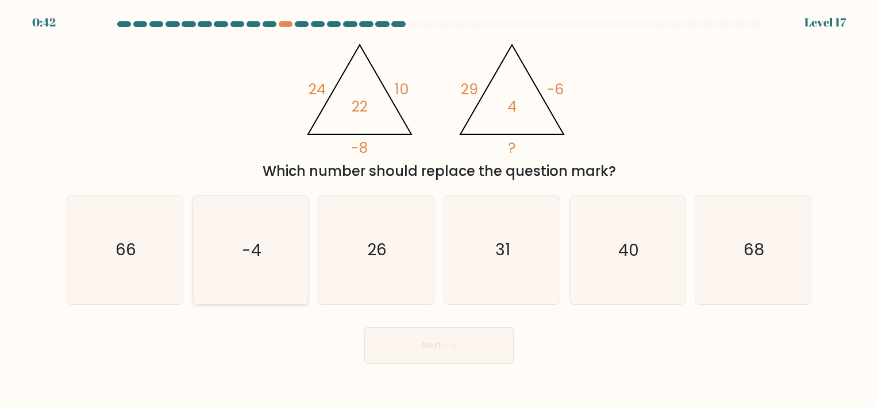
click at [282, 241] on icon "-4" at bounding box center [249, 249] width 107 height 107
click at [439, 209] on input "b. -4" at bounding box center [439, 206] width 1 height 6
radio input "true"
click at [464, 353] on button "Next" at bounding box center [438, 345] width 149 height 37
click at [395, 370] on body "0:40 Level 17" at bounding box center [439, 203] width 878 height 407
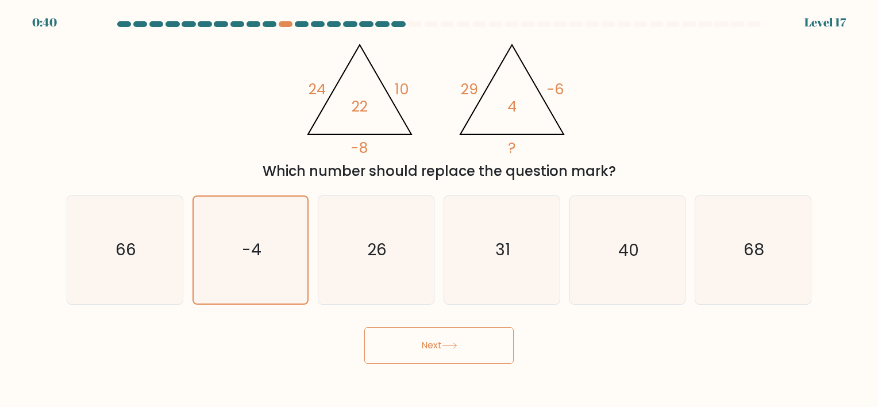
click at [410, 356] on button "Next" at bounding box center [438, 345] width 149 height 37
click at [410, 350] on button "Next" at bounding box center [438, 345] width 149 height 37
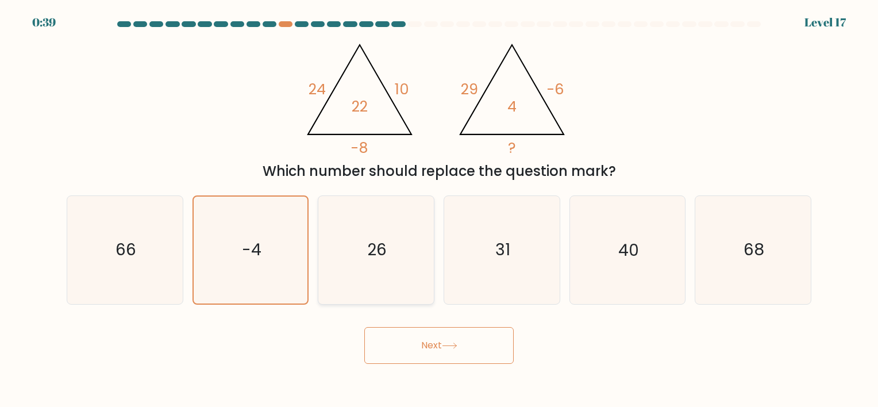
click at [341, 218] on icon "26" at bounding box center [375, 249] width 107 height 107
click at [439, 209] on input "c. 26" at bounding box center [439, 206] width 1 height 6
radio input "true"
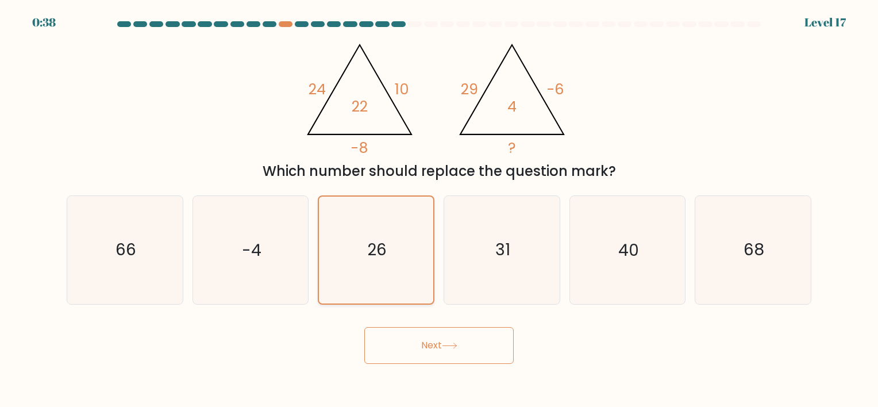
click at [368, 234] on icon "26" at bounding box center [376, 249] width 106 height 106
click at [439, 209] on input "c. 26" at bounding box center [439, 206] width 1 height 6
click at [295, 240] on icon "-4" at bounding box center [249, 249] width 107 height 107
click at [439, 209] on input "b. -4" at bounding box center [439, 206] width 1 height 6
radio input "true"
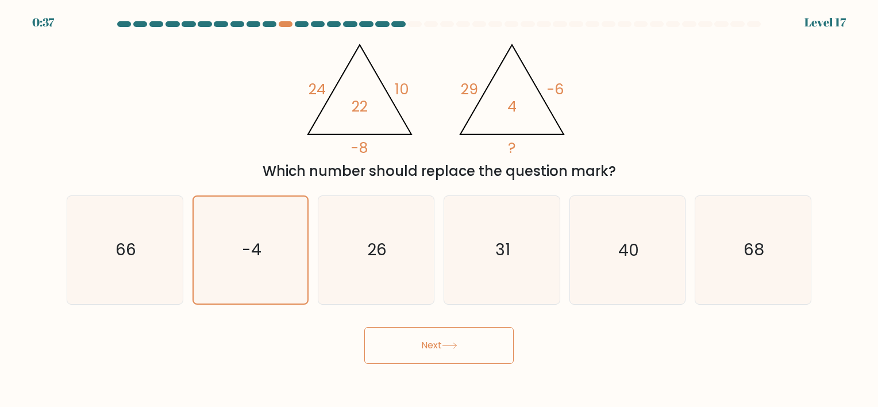
click at [417, 345] on button "Next" at bounding box center [438, 345] width 149 height 37
click at [419, 345] on button "Next" at bounding box center [438, 345] width 149 height 37
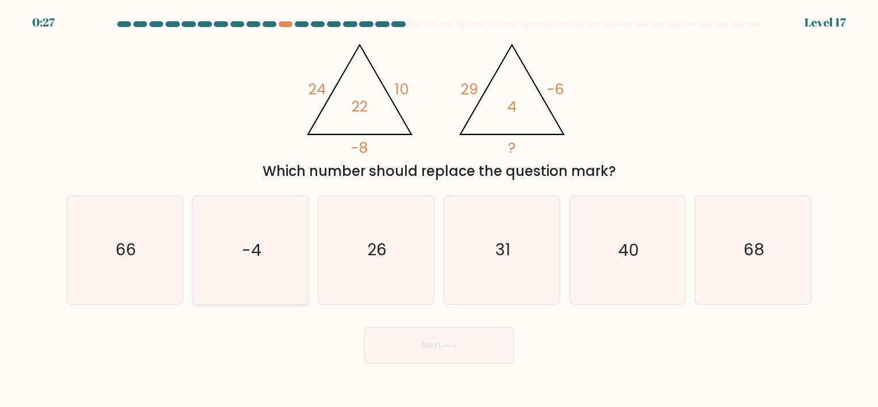
click at [263, 252] on icon "-4" at bounding box center [249, 249] width 107 height 107
click at [439, 209] on input "b. -4" at bounding box center [439, 206] width 1 height 6
radio input "true"
click at [483, 259] on icon "31" at bounding box center [501, 249] width 107 height 107
click at [440, 209] on input "d. 31" at bounding box center [439, 206] width 1 height 6
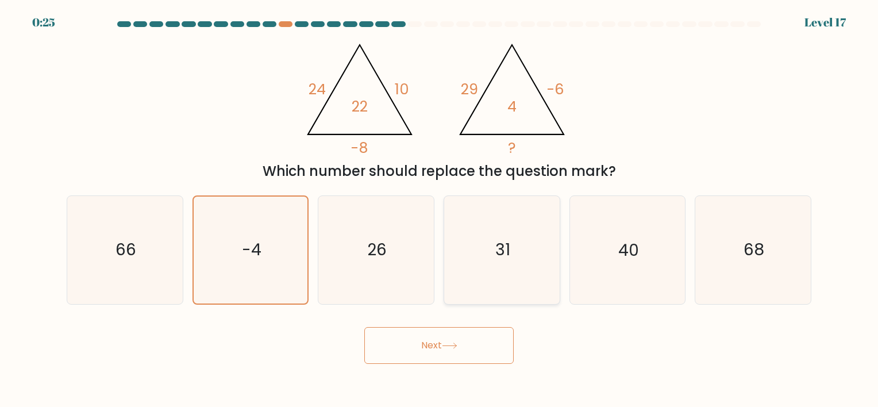
radio input "true"
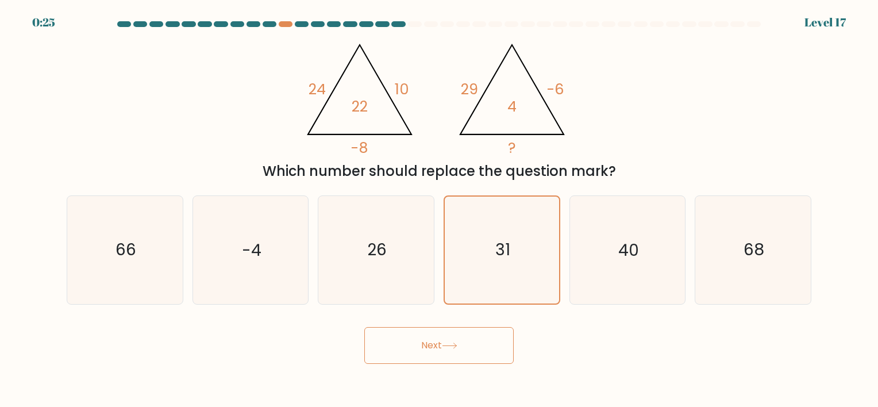
click at [482, 340] on button "Next" at bounding box center [438, 345] width 149 height 37
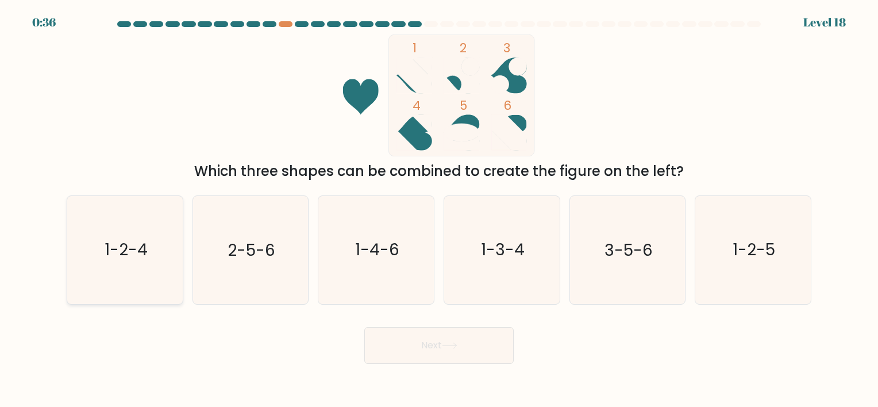
click at [145, 253] on text "1-2-4" at bounding box center [126, 250] width 43 height 22
click at [439, 209] on input "a. 1-2-4" at bounding box center [439, 206] width 1 height 6
radio input "true"
click at [445, 348] on icon at bounding box center [450, 345] width 16 height 6
click at [411, 341] on button "Next" at bounding box center [438, 345] width 149 height 37
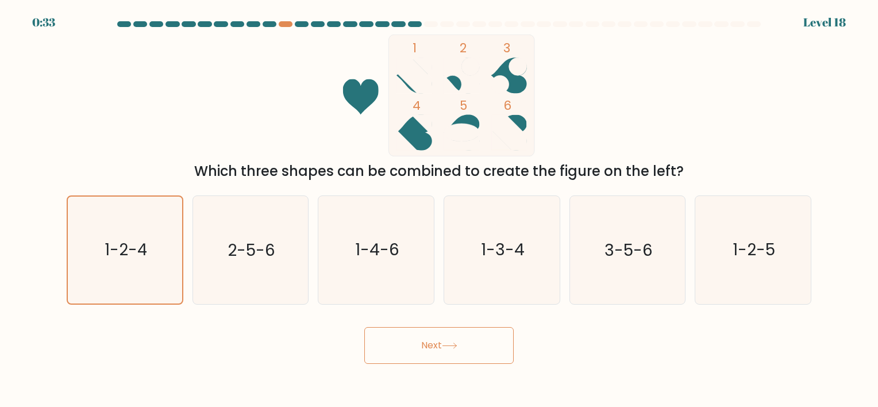
click at [411, 341] on button "Next" at bounding box center [438, 345] width 149 height 37
click at [410, 340] on button "Next" at bounding box center [438, 345] width 149 height 37
click at [408, 340] on button "Next" at bounding box center [438, 345] width 149 height 37
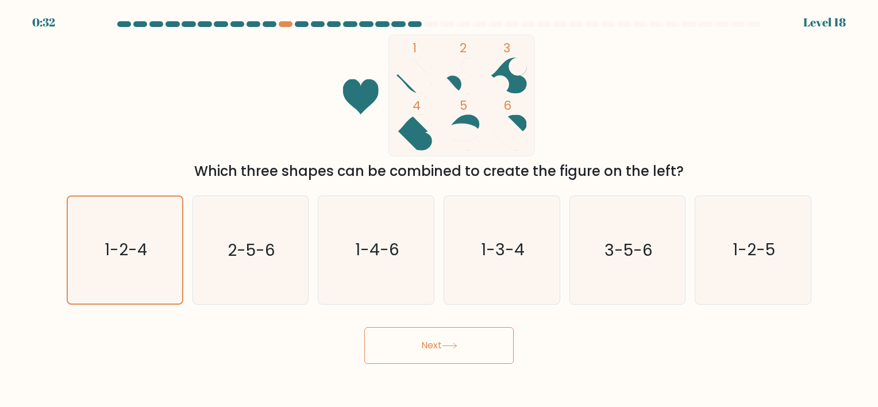
click at [408, 340] on button "Next" at bounding box center [438, 345] width 149 height 37
click at [382, 336] on button "Next" at bounding box center [438, 345] width 149 height 37
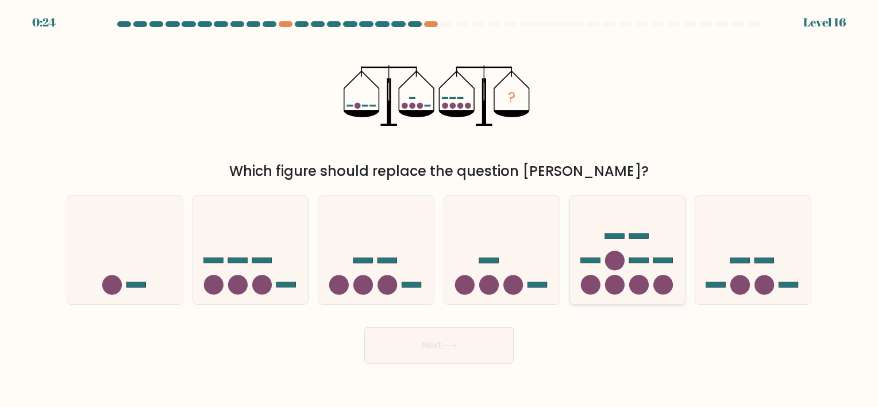
click at [616, 236] on rect at bounding box center [615, 236] width 20 height 6
click at [440, 209] on input "e." at bounding box center [439, 206] width 1 height 6
radio input "true"
click at [494, 347] on button "Next" at bounding box center [438, 345] width 149 height 37
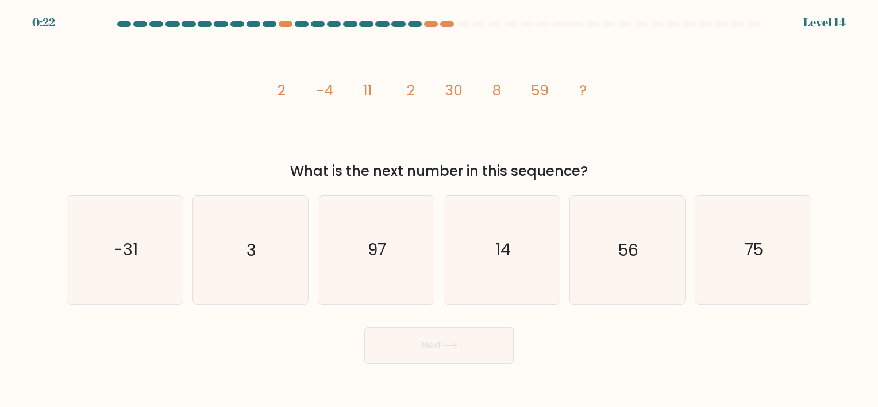
click at [421, 349] on button "Next" at bounding box center [438, 345] width 149 height 37
click at [788, 111] on div "image/svg+xml 2 -4 11 2 30 8 59 ? What is the next number in this sequence?" at bounding box center [439, 107] width 758 height 147
click at [461, 256] on icon "14" at bounding box center [501, 249] width 107 height 107
click at [440, 209] on input "d. 14" at bounding box center [439, 206] width 1 height 6
radio input "true"
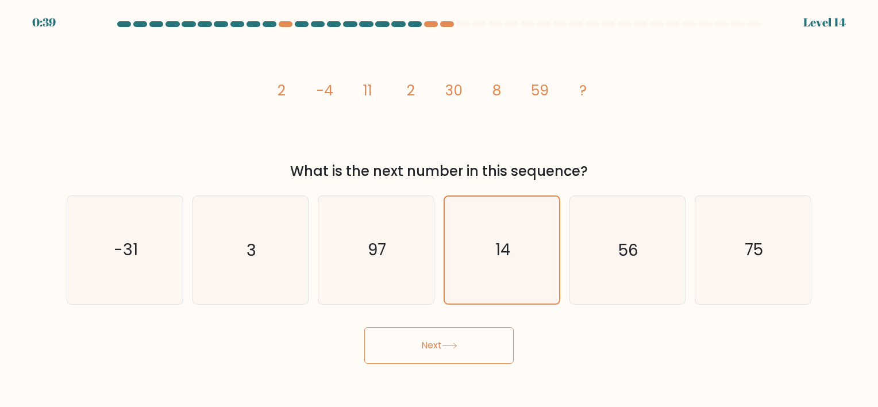
click at [473, 333] on button "Next" at bounding box center [438, 345] width 149 height 37
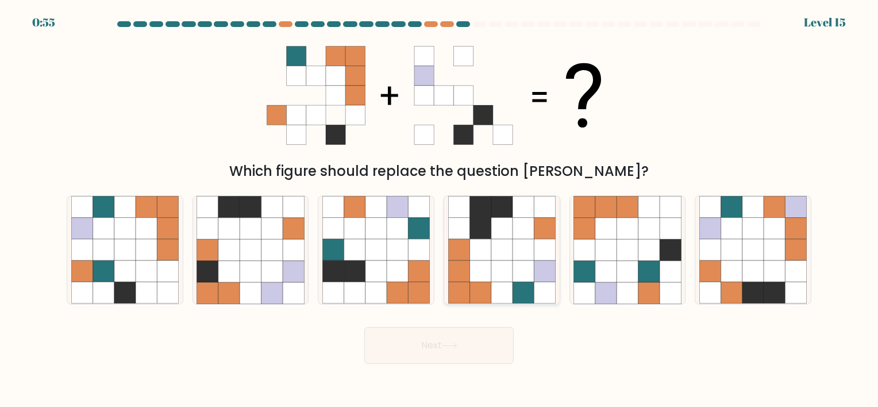
click at [510, 230] on icon at bounding box center [501, 228] width 21 height 21
click at [440, 209] on input "d." at bounding box center [439, 206] width 1 height 6
radio input "true"
click at [474, 333] on button "Next" at bounding box center [438, 345] width 149 height 37
click at [475, 344] on button "Next" at bounding box center [438, 345] width 149 height 37
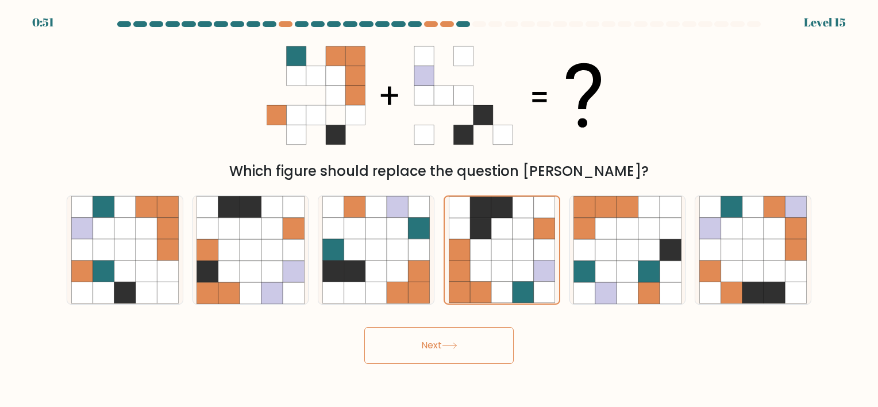
click at [475, 344] on button "Next" at bounding box center [438, 345] width 149 height 37
click at [545, 241] on icon at bounding box center [544, 250] width 21 height 21
click at [440, 209] on input "d." at bounding box center [439, 206] width 1 height 6
click at [465, 323] on div "Next" at bounding box center [439, 340] width 758 height 45
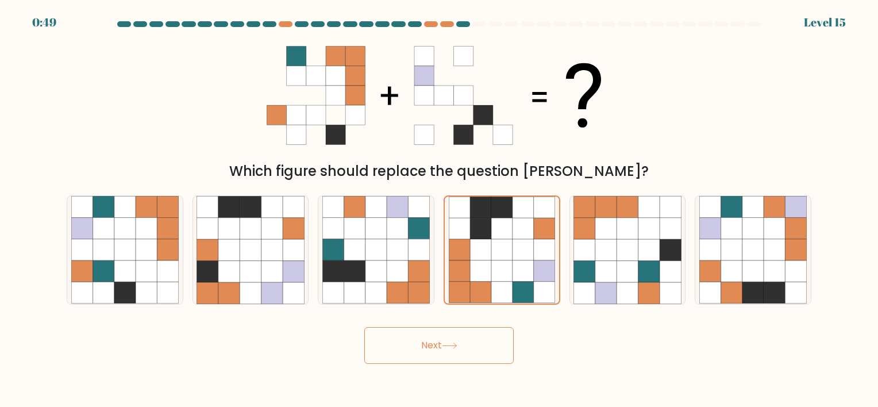
click at [471, 336] on button "Next" at bounding box center [438, 345] width 149 height 37
click at [474, 249] on icon at bounding box center [479, 249] width 21 height 21
click at [440, 209] on input "d." at bounding box center [439, 206] width 1 height 6
radio input "true"
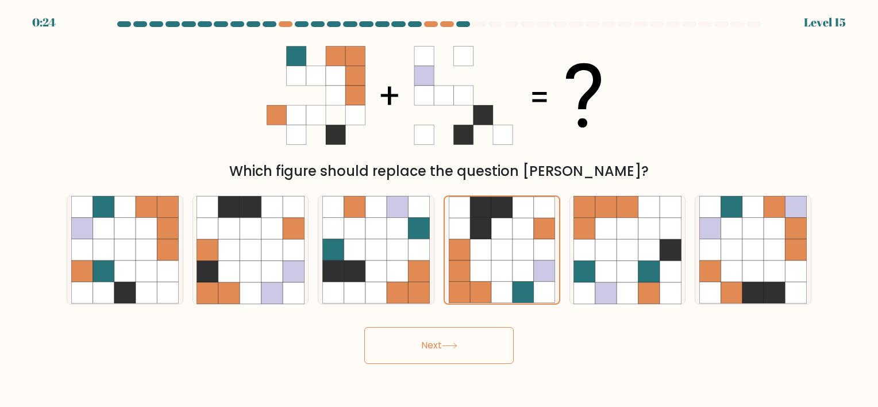
click at [458, 363] on button "Next" at bounding box center [438, 345] width 149 height 37
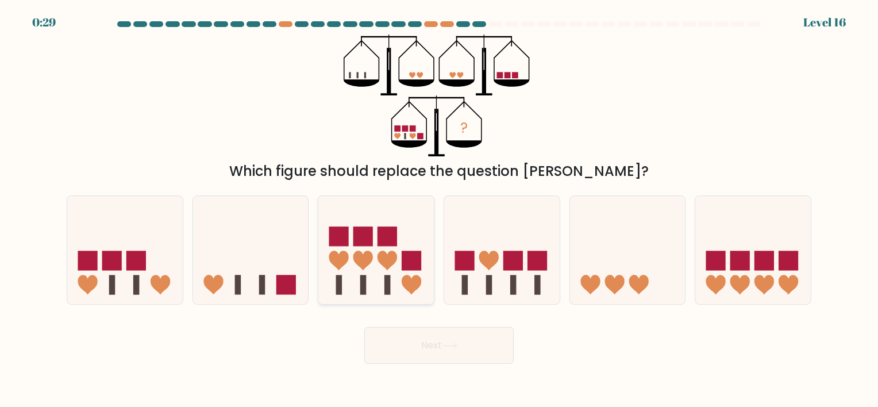
click at [392, 276] on icon at bounding box center [375, 249] width 115 height 95
click at [439, 209] on input "c." at bounding box center [439, 206] width 1 height 6
radio input "true"
click at [437, 333] on button "Next" at bounding box center [438, 345] width 149 height 37
click at [423, 340] on button "Next" at bounding box center [438, 345] width 149 height 37
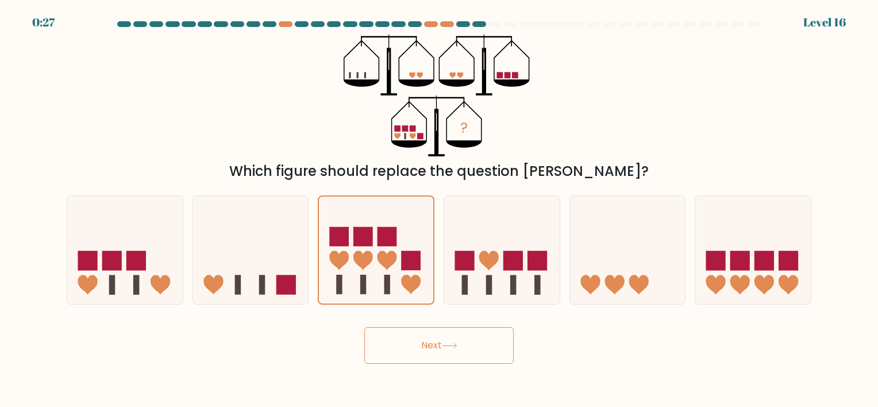
click at [423, 340] on button "Next" at bounding box center [438, 345] width 149 height 37
click at [422, 340] on button "Next" at bounding box center [438, 345] width 149 height 37
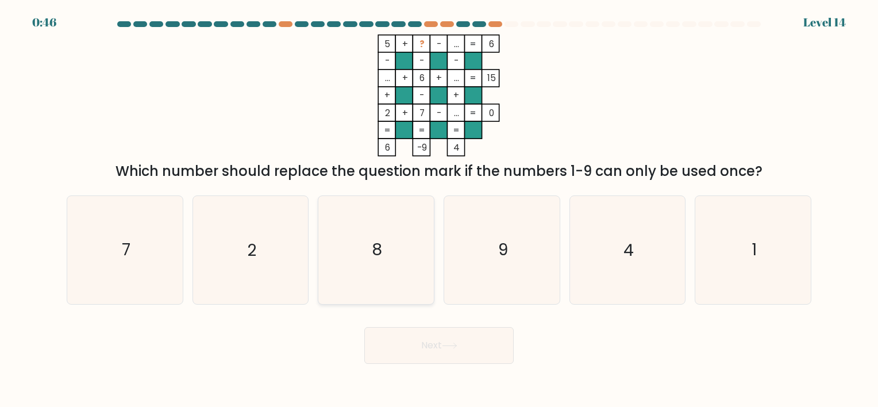
click at [407, 237] on icon "8" at bounding box center [375, 249] width 107 height 107
click at [439, 209] on input "c. 8" at bounding box center [439, 206] width 1 height 6
radio input "true"
click at [439, 343] on button "Next" at bounding box center [438, 345] width 149 height 37
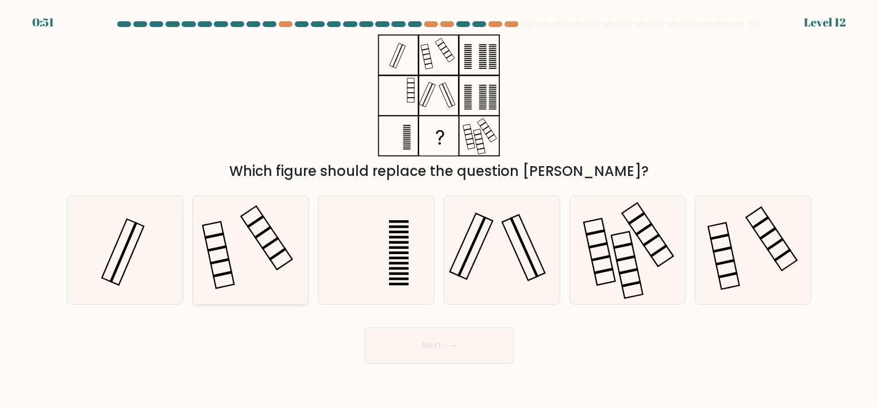
click at [211, 246] on icon at bounding box center [249, 249] width 107 height 107
click at [439, 209] on input "b." at bounding box center [439, 206] width 1 height 6
radio input "true"
click at [746, 260] on icon at bounding box center [752, 249] width 107 height 107
click at [440, 209] on input "f." at bounding box center [439, 206] width 1 height 6
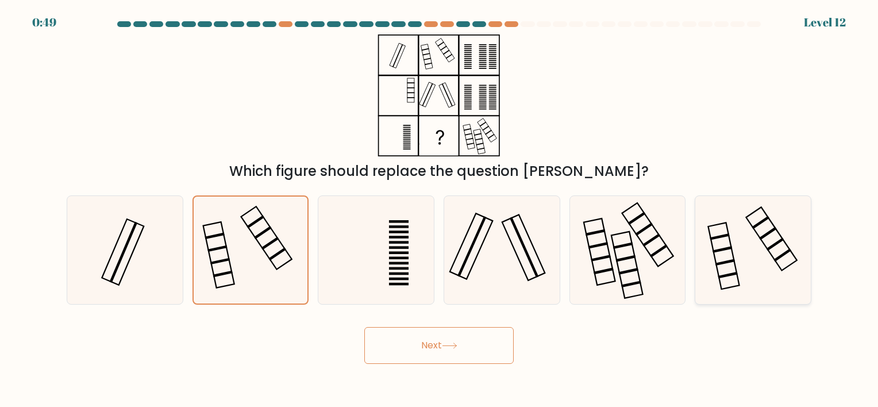
radio input "true"
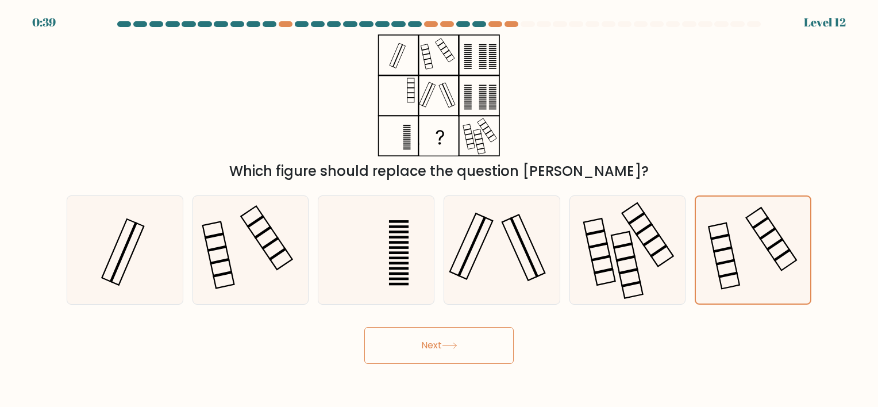
click at [420, 344] on button "Next" at bounding box center [438, 345] width 149 height 37
click at [421, 342] on button "Next" at bounding box center [438, 345] width 149 height 37
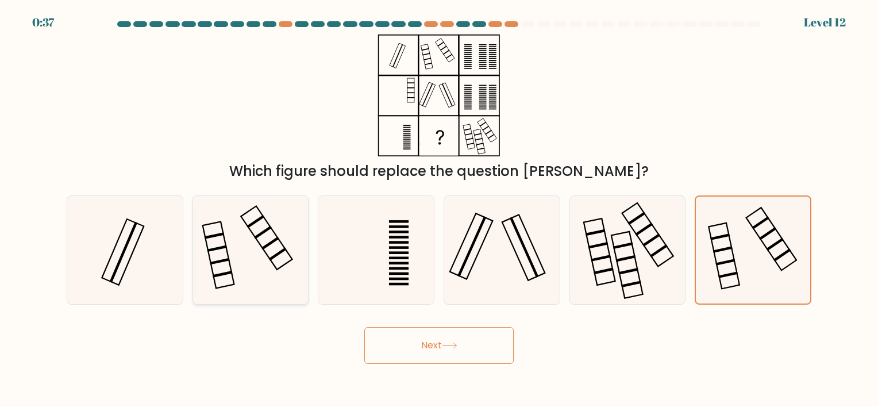
click at [291, 250] on icon at bounding box center [249, 249] width 107 height 107
click at [439, 209] on input "b." at bounding box center [439, 206] width 1 height 6
radio input "true"
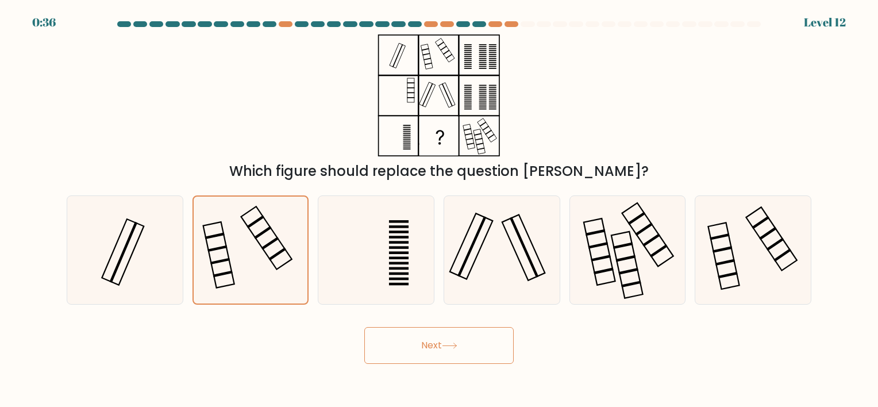
drag, startPoint x: 394, startPoint y: 323, endPoint x: 398, endPoint y: 330, distance: 8.0
click at [395, 323] on div "Next" at bounding box center [439, 340] width 758 height 45
click at [400, 341] on button "Next" at bounding box center [438, 345] width 149 height 37
drag, startPoint x: 400, startPoint y: 341, endPoint x: 241, endPoint y: 125, distance: 268.8
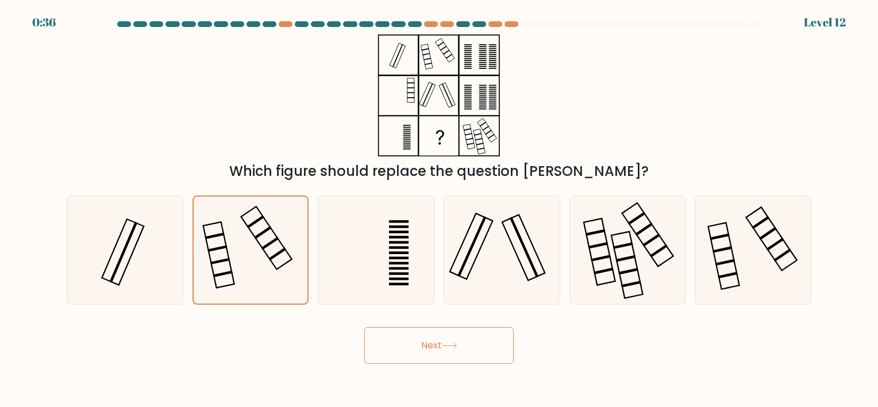
click at [400, 341] on button "Next" at bounding box center [438, 345] width 149 height 37
click at [753, 267] on icon at bounding box center [752, 249] width 107 height 107
click at [440, 209] on input "f." at bounding box center [439, 206] width 1 height 6
radio input "true"
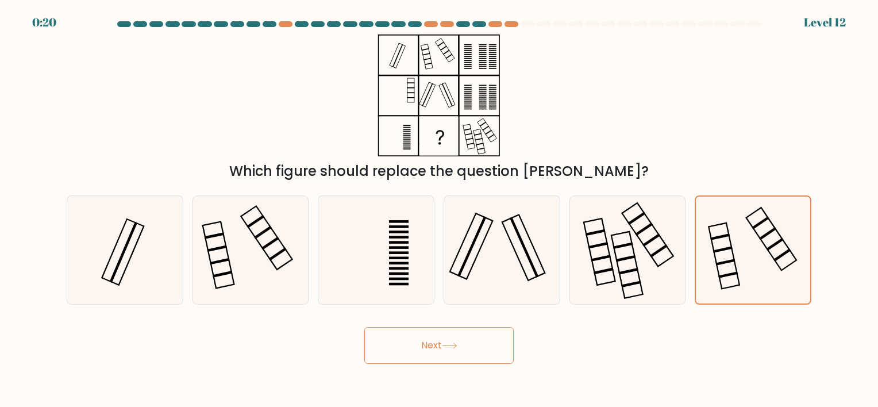
click at [478, 340] on button "Next" at bounding box center [438, 345] width 149 height 37
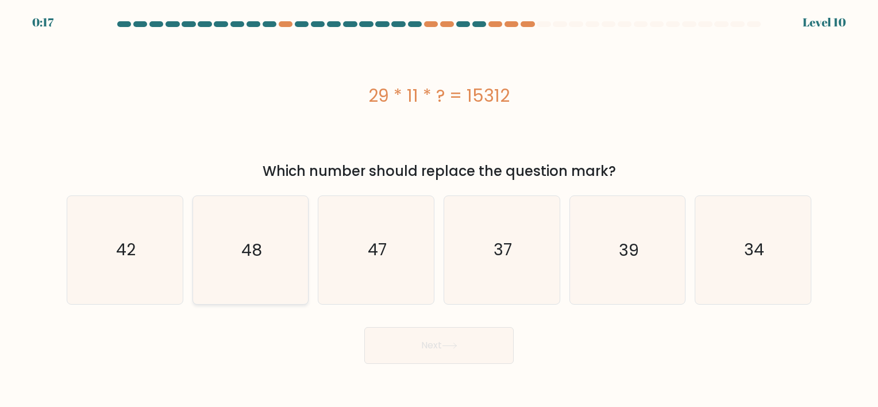
click at [223, 248] on icon "48" at bounding box center [249, 249] width 107 height 107
click at [439, 209] on input "b. 48" at bounding box center [439, 206] width 1 height 6
radio input "true"
click at [466, 338] on button "Next" at bounding box center [438, 345] width 149 height 37
click at [421, 345] on button "Next" at bounding box center [438, 345] width 149 height 37
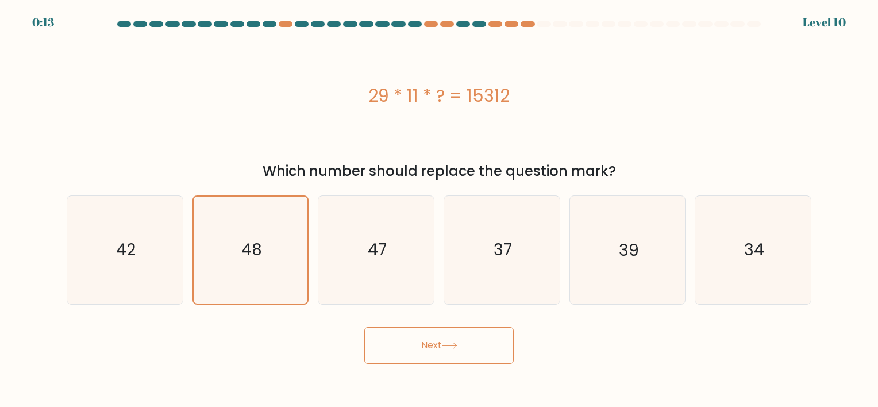
click at [423, 345] on button "Next" at bounding box center [438, 345] width 149 height 37
click at [247, 211] on icon "48" at bounding box center [249, 249] width 107 height 107
click at [439, 209] on input "b. 48" at bounding box center [439, 206] width 1 height 6
radio input "true"
click at [426, 350] on div "Next" at bounding box center [439, 340] width 758 height 45
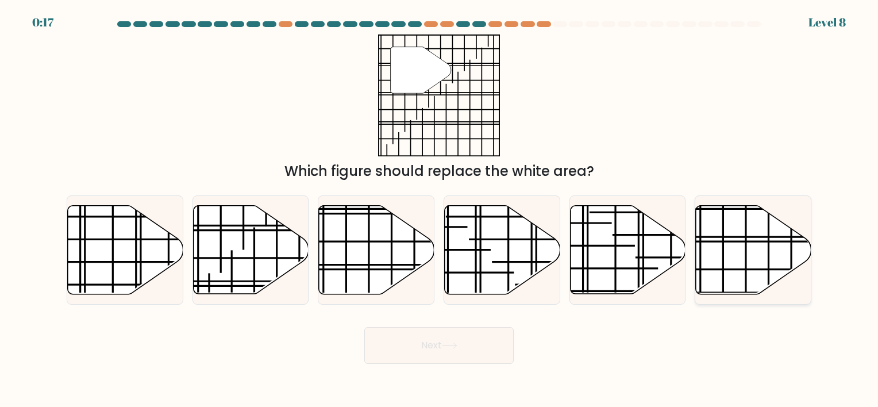
click at [757, 257] on icon at bounding box center [753, 249] width 115 height 88
click at [440, 209] on input "f." at bounding box center [439, 206] width 1 height 6
radio input "true"
click at [473, 346] on button "Next" at bounding box center [438, 345] width 149 height 37
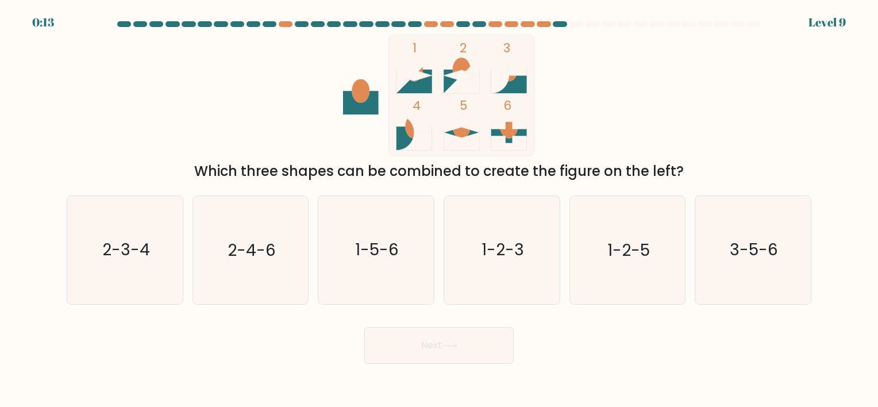
click at [473, 346] on button "Next" at bounding box center [438, 345] width 149 height 37
click at [637, 244] on text "1-2-5" at bounding box center [628, 250] width 43 height 22
click at [440, 209] on input "e. 1-2-5" at bounding box center [439, 206] width 1 height 6
radio input "true"
click at [464, 341] on button "Next" at bounding box center [438, 345] width 149 height 37
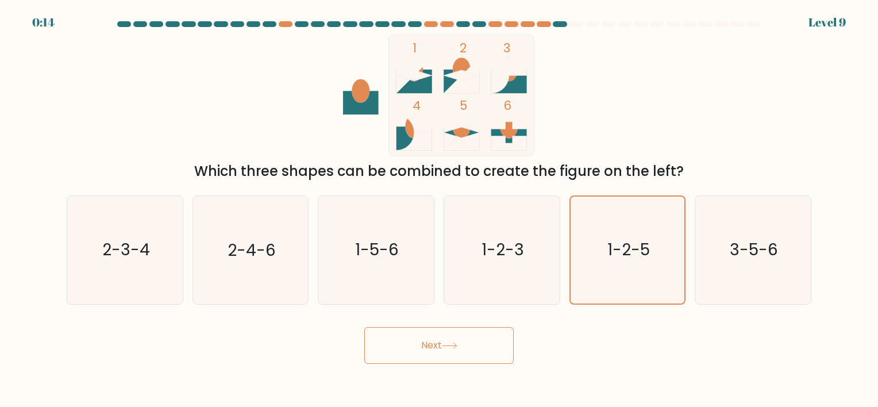
click at [463, 345] on button "Next" at bounding box center [438, 345] width 149 height 37
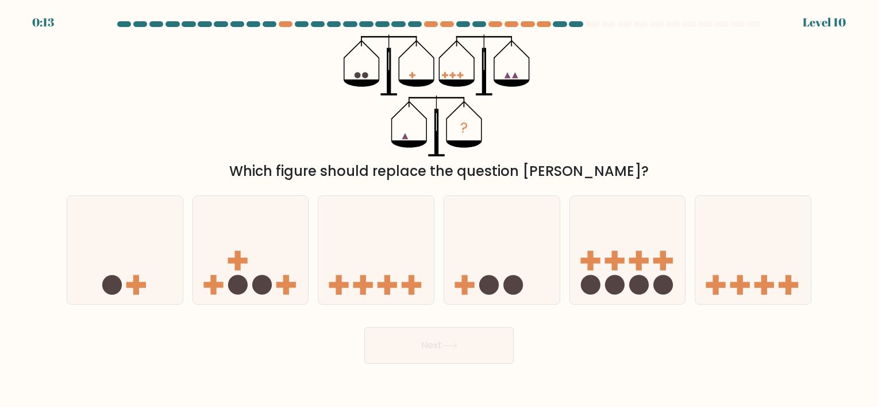
click at [464, 344] on button "Next" at bounding box center [438, 345] width 149 height 37
drag, startPoint x: 514, startPoint y: 271, endPoint x: 502, endPoint y: 310, distance: 41.1
click at [515, 271] on icon at bounding box center [501, 249] width 115 height 95
click at [440, 209] on input "d." at bounding box center [439, 206] width 1 height 6
radio input "true"
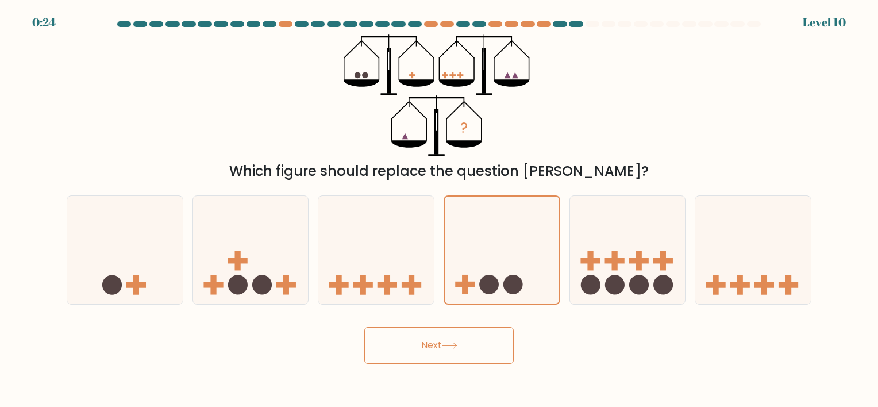
click at [457, 334] on button "Next" at bounding box center [438, 345] width 149 height 37
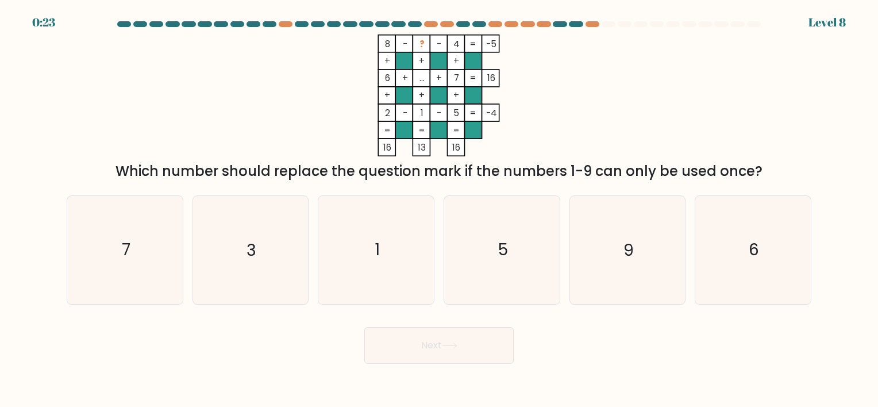
click at [457, 345] on icon at bounding box center [450, 345] width 16 height 6
click at [609, 245] on icon "9" at bounding box center [626, 249] width 107 height 107
click at [440, 209] on input "e. 9" at bounding box center [439, 206] width 1 height 6
radio input "true"
click at [453, 346] on icon at bounding box center [450, 345] width 16 height 6
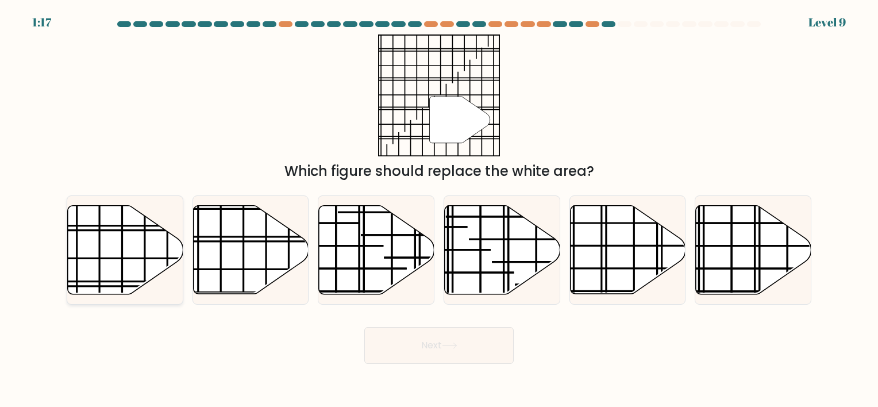
click at [131, 251] on icon at bounding box center [125, 249] width 115 height 88
click at [439, 209] on input "a." at bounding box center [439, 206] width 1 height 6
radio input "true"
click at [404, 341] on button "Next" at bounding box center [438, 345] width 149 height 37
click at [406, 333] on button "Next" at bounding box center [438, 345] width 149 height 37
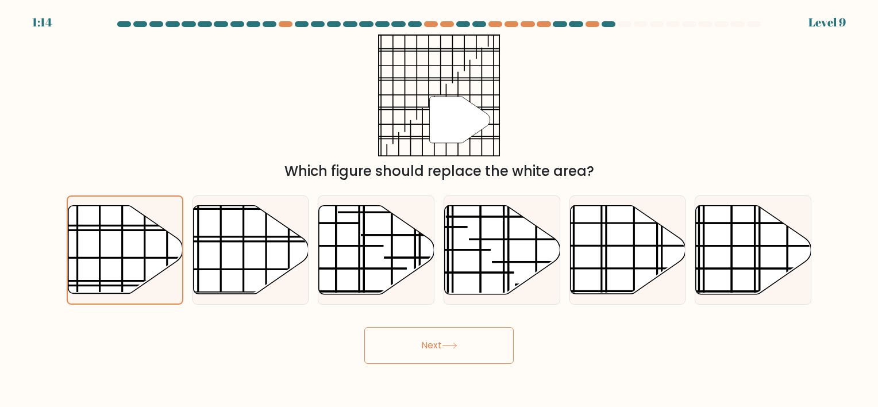
click at [455, 340] on button "Next" at bounding box center [438, 345] width 149 height 37
click at [456, 340] on button "Next" at bounding box center [438, 345] width 149 height 37
click at [127, 238] on icon at bounding box center [125, 249] width 115 height 88
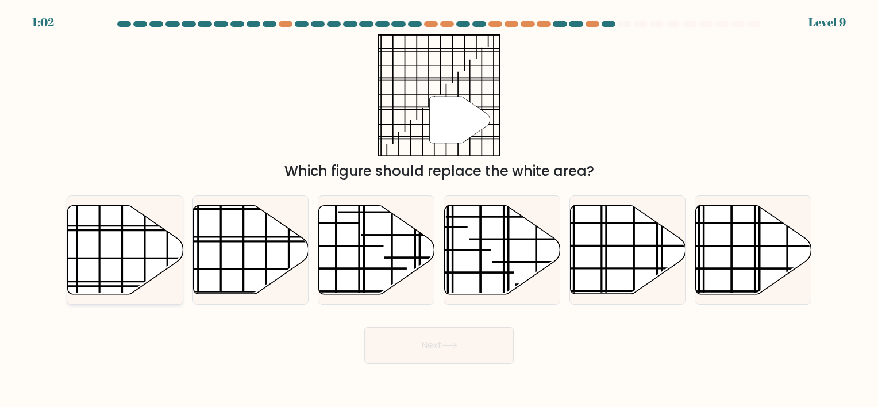
click at [439, 209] on input "a." at bounding box center [439, 206] width 1 height 6
radio input "true"
click at [402, 333] on button "Next" at bounding box center [438, 345] width 149 height 37
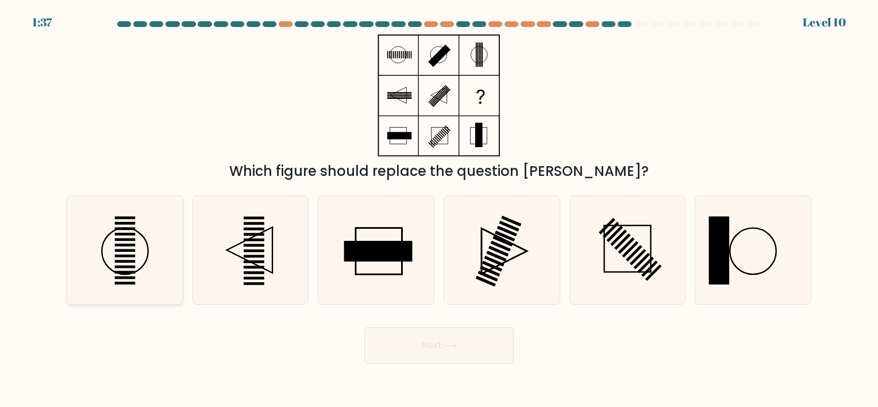
click at [132, 259] on icon at bounding box center [124, 249] width 107 height 107
click at [439, 209] on input "a." at bounding box center [439, 206] width 1 height 6
radio input "true"
click at [459, 330] on button "Next" at bounding box center [438, 345] width 149 height 37
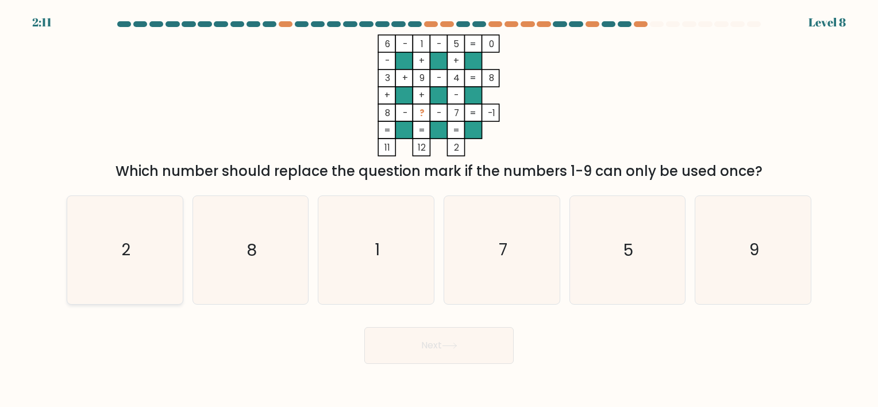
click at [121, 243] on text "2" at bounding box center [125, 250] width 9 height 22
click at [439, 209] on input "a. 2" at bounding box center [439, 206] width 1 height 6
radio input "true"
click at [460, 349] on button "Next" at bounding box center [438, 345] width 149 height 37
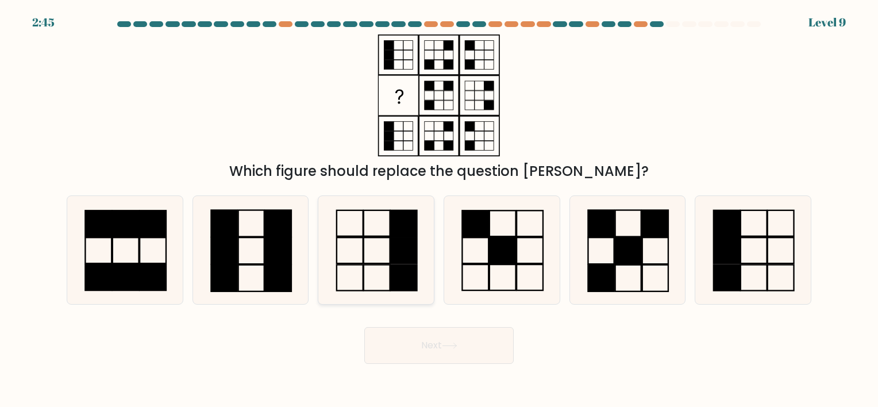
click at [370, 245] on icon at bounding box center [375, 249] width 107 height 107
click at [439, 209] on input "c." at bounding box center [439, 206] width 1 height 6
radio input "true"
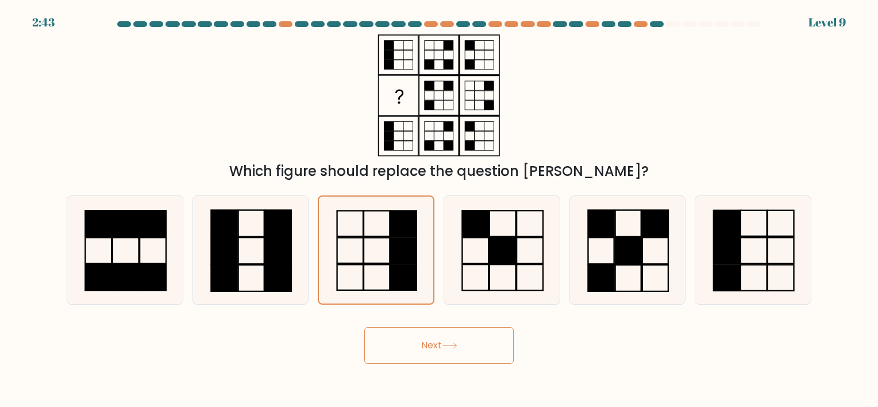
click at [414, 353] on button "Next" at bounding box center [438, 345] width 149 height 37
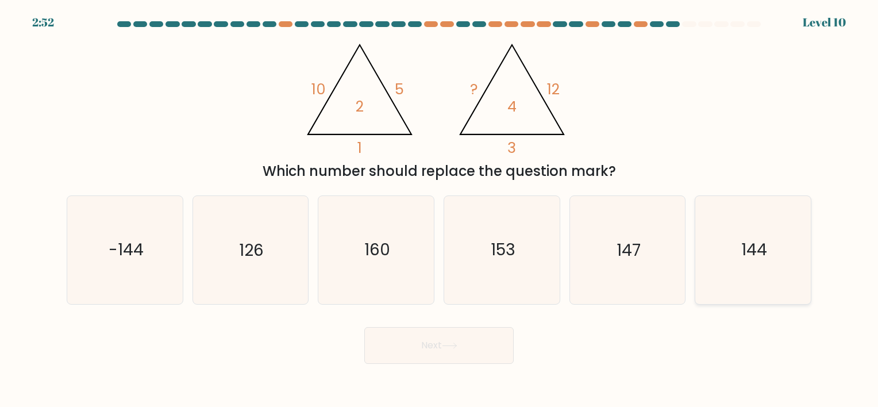
click at [769, 232] on icon "144" at bounding box center [752, 249] width 107 height 107
click at [440, 209] on input "f. 144" at bounding box center [439, 206] width 1 height 6
radio input "true"
click at [487, 340] on button "Next" at bounding box center [438, 345] width 149 height 37
click at [444, 347] on button "Next" at bounding box center [438, 345] width 149 height 37
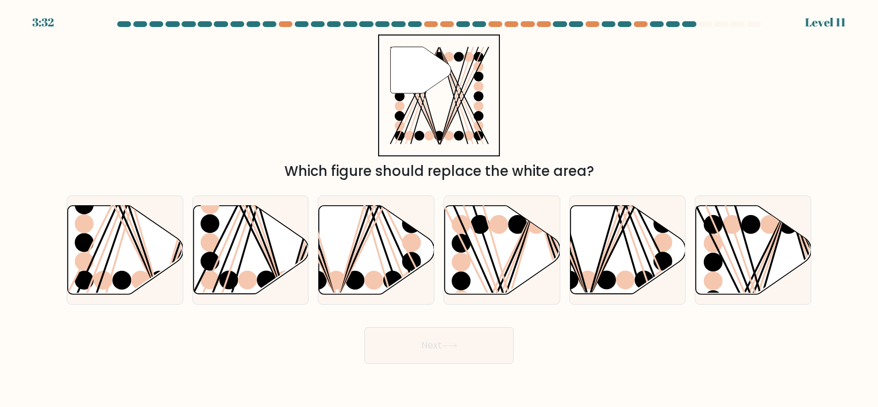
click at [444, 347] on button "Next" at bounding box center [438, 345] width 149 height 37
click at [765, 360] on div "Next" at bounding box center [439, 340] width 758 height 45
click at [522, 253] on line at bounding box center [508, 298] width 53 height 184
click at [440, 209] on input "d." at bounding box center [439, 206] width 1 height 6
radio input "true"
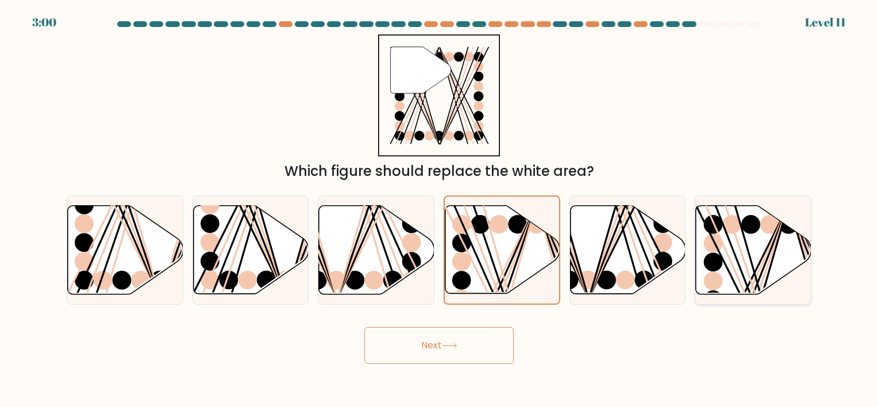
click at [766, 239] on icon at bounding box center [753, 249] width 115 height 88
click at [440, 209] on input "f." at bounding box center [439, 206] width 1 height 6
radio input "true"
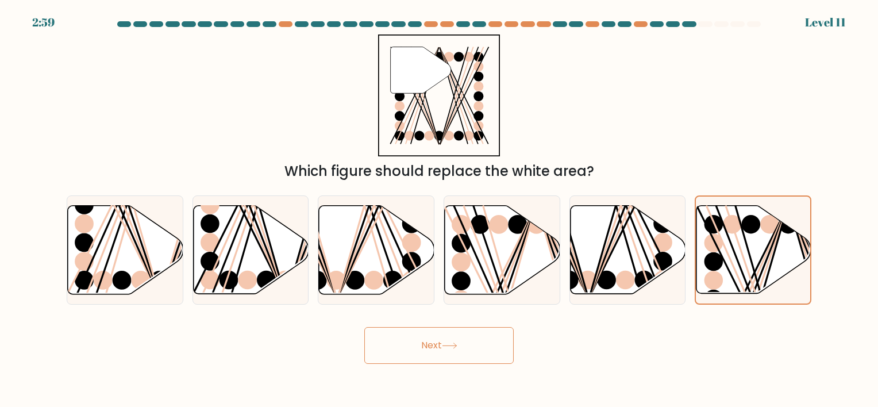
click at [455, 345] on icon at bounding box center [450, 345] width 16 height 6
click at [457, 338] on button "Next" at bounding box center [438, 345] width 149 height 37
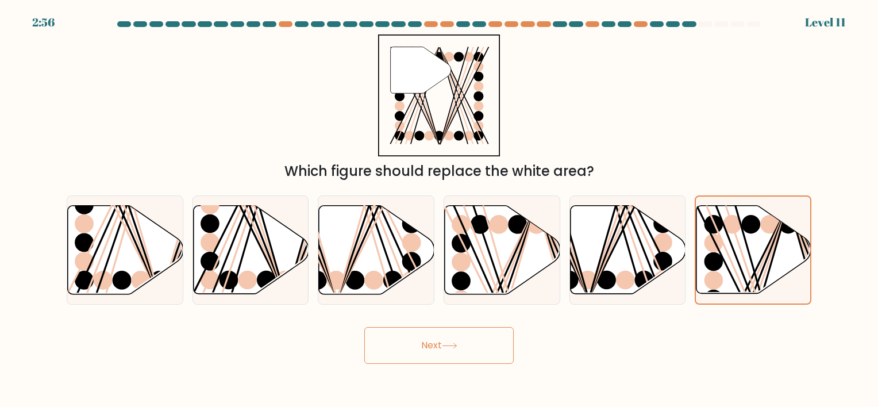
click at [457, 338] on button "Next" at bounding box center [438, 345] width 149 height 37
click at [774, 244] on line at bounding box center [755, 298] width 63 height 184
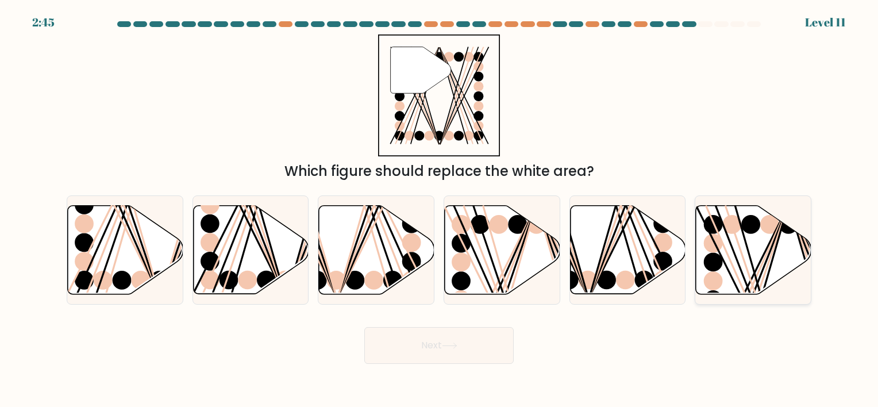
click at [440, 209] on input "f." at bounding box center [439, 206] width 1 height 6
radio input "true"
click at [467, 340] on button "Next" at bounding box center [438, 345] width 149 height 37
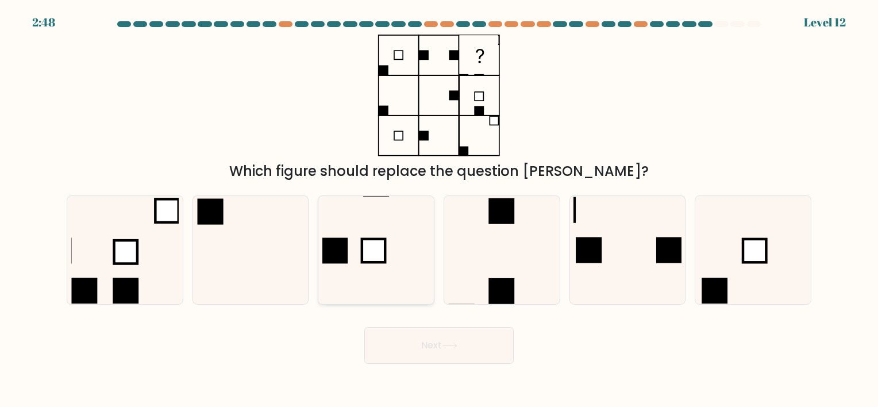
click at [409, 246] on icon at bounding box center [375, 249] width 107 height 107
click at [439, 209] on input "c." at bounding box center [439, 206] width 1 height 6
radio input "true"
click at [485, 239] on icon at bounding box center [501, 249] width 107 height 107
click at [440, 209] on input "d." at bounding box center [439, 206] width 1 height 6
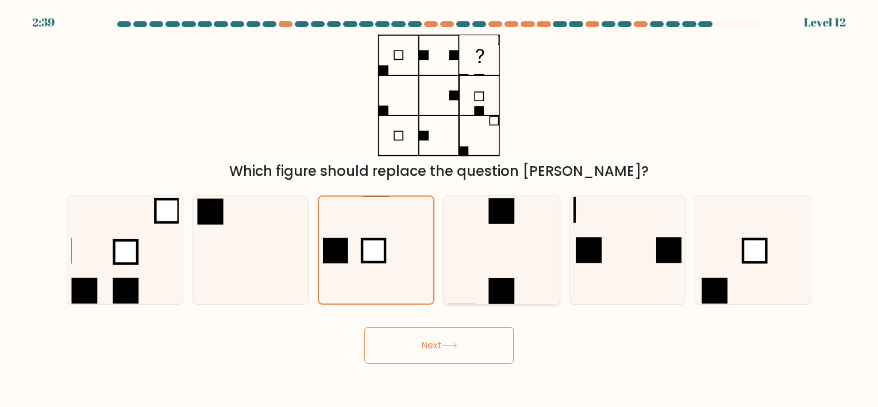
radio input "true"
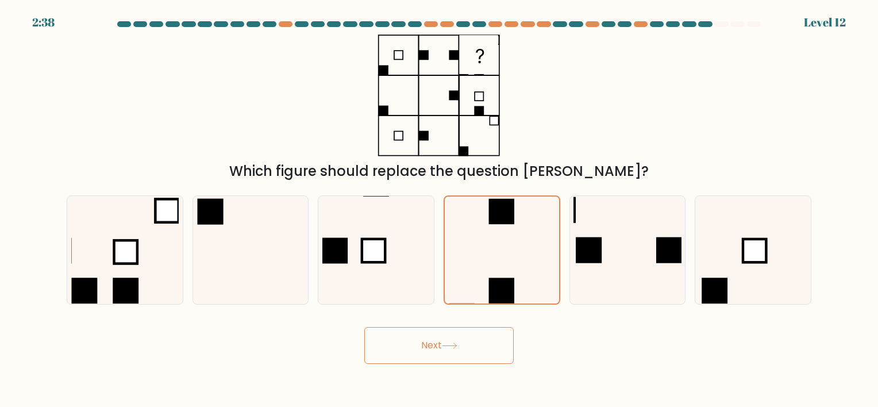
click at [480, 332] on button "Next" at bounding box center [438, 345] width 149 height 37
click at [468, 340] on button "Next" at bounding box center [438, 345] width 149 height 37
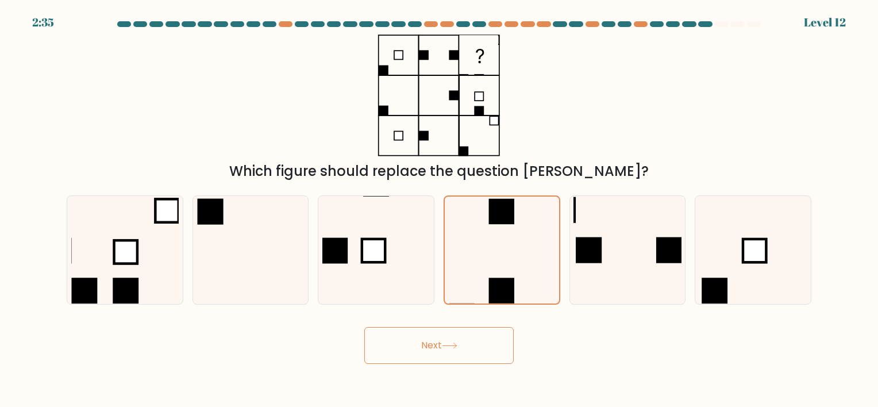
click at [468, 340] on button "Next" at bounding box center [438, 345] width 149 height 37
click at [502, 250] on icon at bounding box center [501, 249] width 107 height 107
click at [440, 209] on input "d." at bounding box center [439, 206] width 1 height 6
radio input "true"
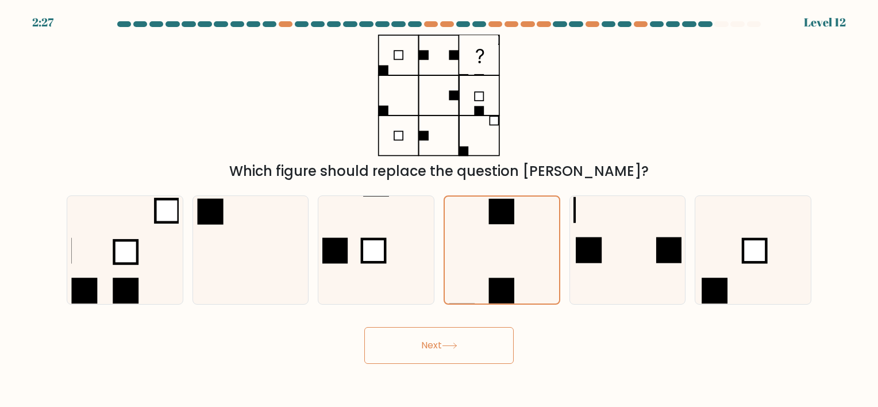
click at [469, 346] on button "Next" at bounding box center [438, 345] width 149 height 37
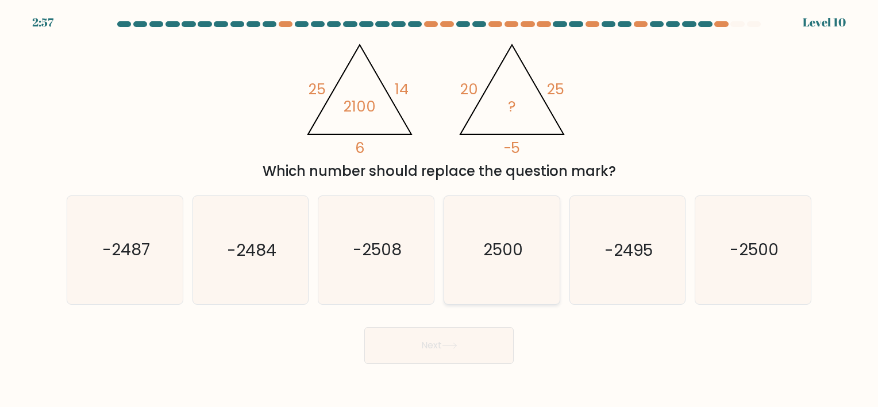
click at [525, 228] on icon "2500" at bounding box center [501, 249] width 107 height 107
click at [440, 209] on input "d. 2500" at bounding box center [439, 206] width 1 height 6
radio input "true"
click at [473, 348] on button "Next" at bounding box center [438, 345] width 149 height 37
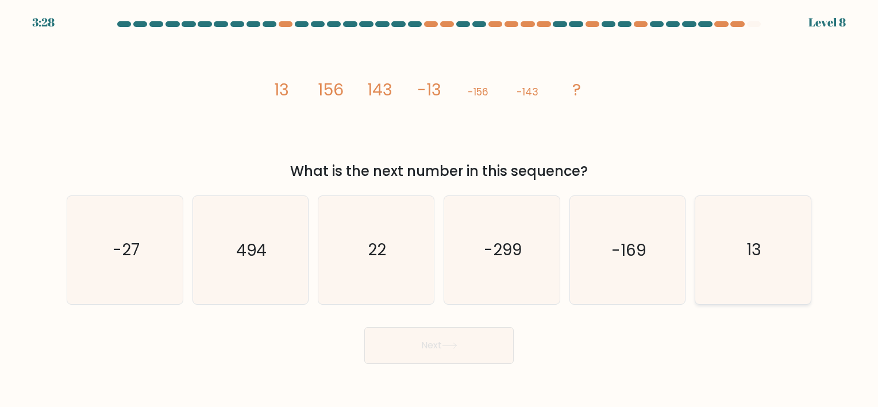
click at [739, 259] on icon "13" at bounding box center [752, 249] width 107 height 107
click at [440, 209] on input "f. 13" at bounding box center [439, 206] width 1 height 6
radio input "true"
click at [435, 346] on button "Next" at bounding box center [438, 345] width 149 height 37
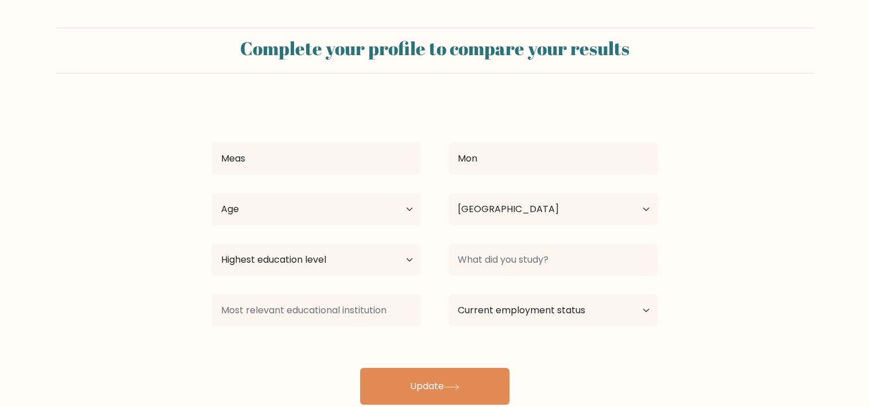
select select "KH"
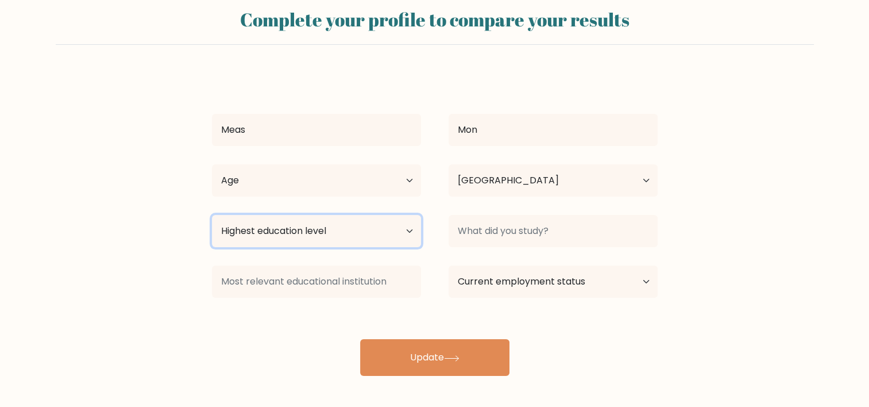
click at [368, 222] on select "Highest education level No schooling Primary Lower Secondary Upper Secondary Oc…" at bounding box center [316, 231] width 209 height 32
select select "bachelors_degree"
click at [212, 215] on select "Highest education level No schooling Primary Lower Secondary Upper Secondary Oc…" at bounding box center [316, 231] width 209 height 32
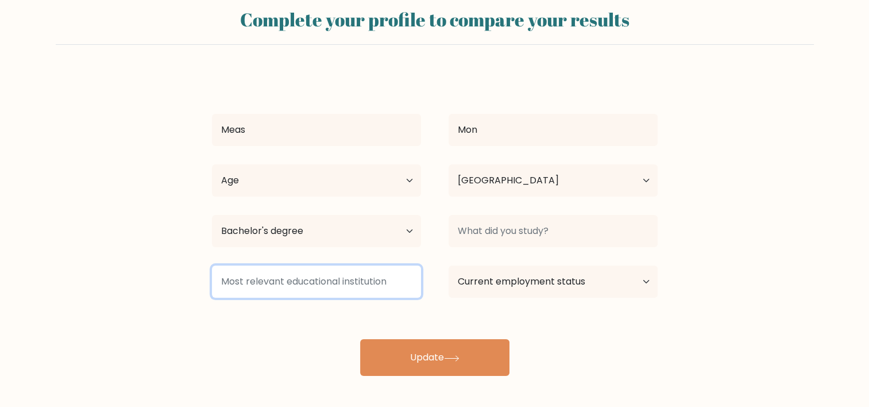
click at [325, 280] on input at bounding box center [316, 281] width 209 height 32
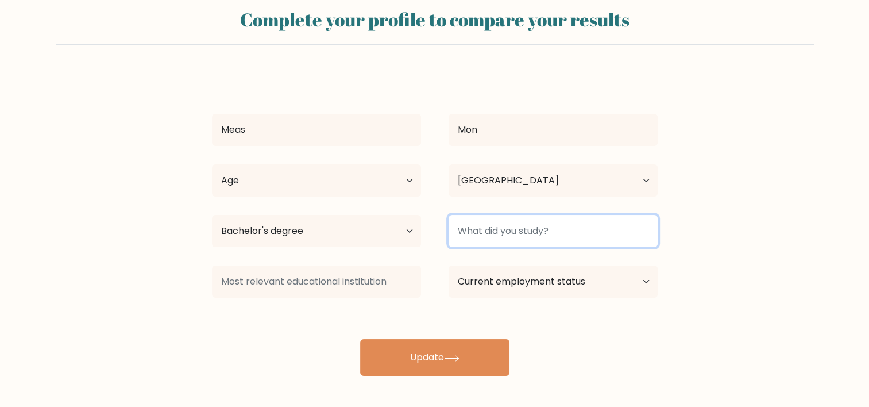
click at [498, 238] on input at bounding box center [553, 231] width 209 height 32
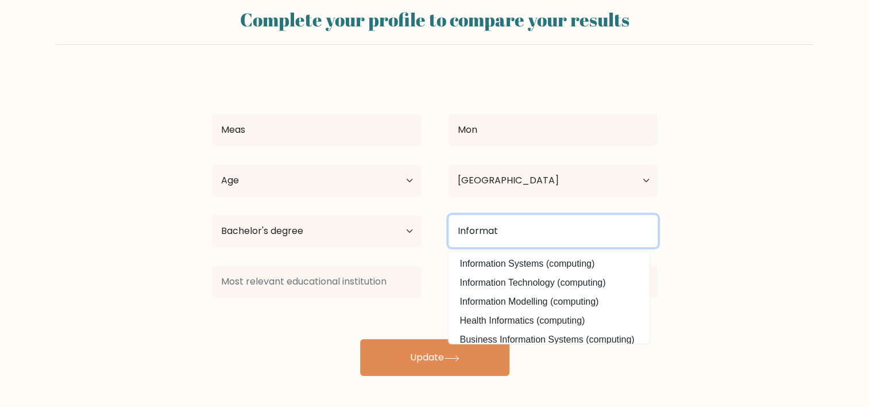
type input "Informat"
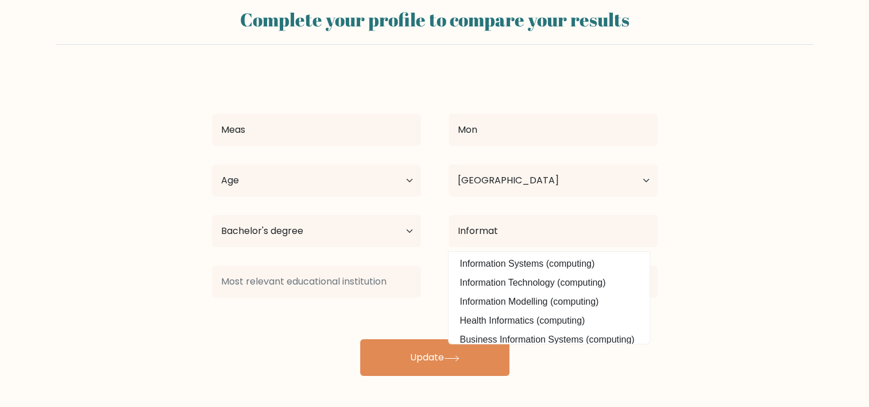
click at [501, 273] on div "Meas Mon Age Under 18 years old 18-24 years old 25-34 years old 35-44 years old…" at bounding box center [435, 223] width 460 height 303
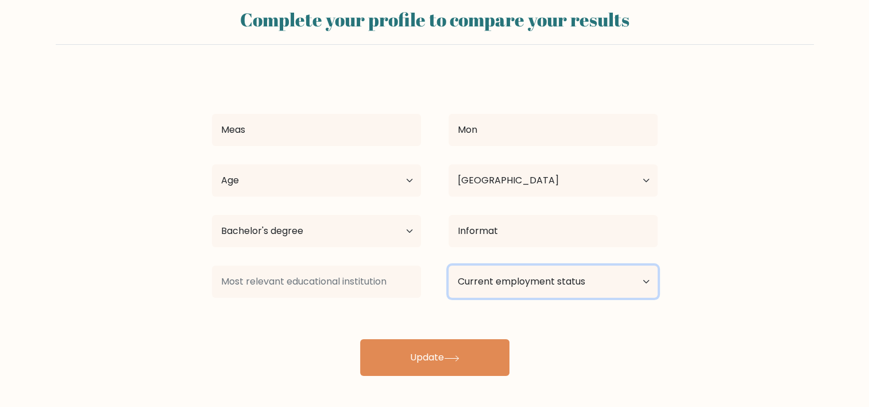
click at [540, 288] on select "Current employment status Employed Student Retired Other / prefer not to answer" at bounding box center [553, 281] width 209 height 32
select select "student"
click at [449, 265] on select "Current employment status Employed Student Retired Other / prefer not to answer" at bounding box center [553, 281] width 209 height 32
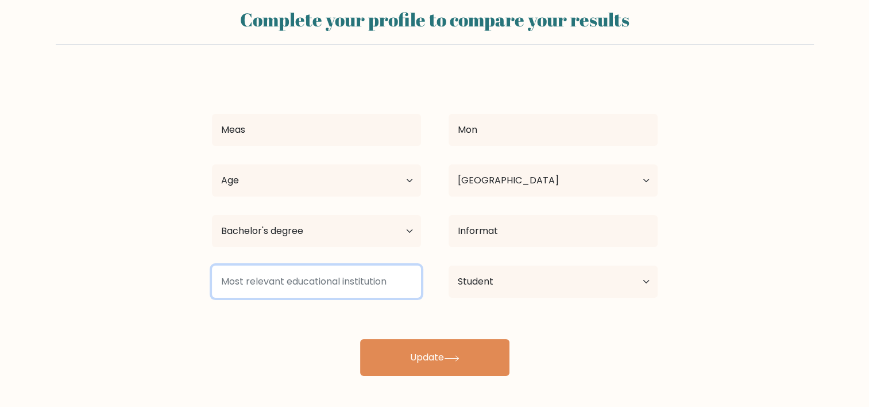
click at [369, 275] on input at bounding box center [316, 281] width 209 height 32
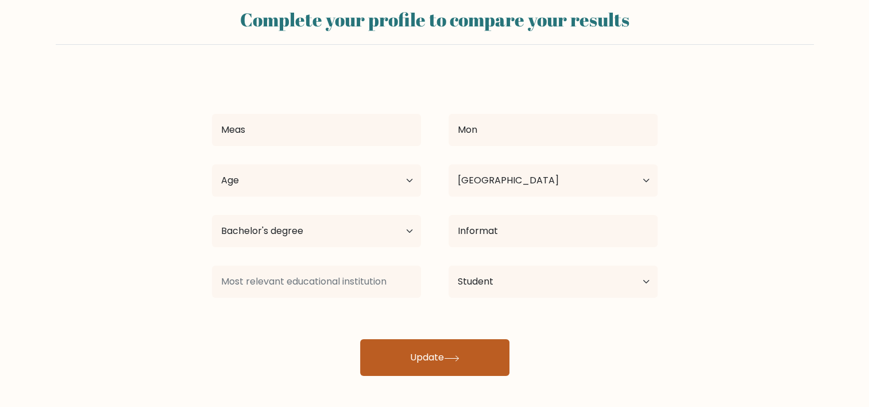
click at [432, 345] on button "Update" at bounding box center [434, 357] width 149 height 37
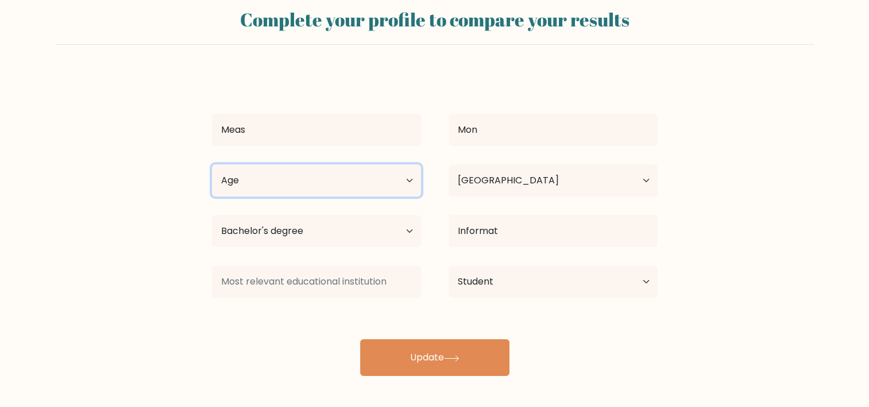
drag, startPoint x: 303, startPoint y: 183, endPoint x: 145, endPoint y: 158, distance: 160.0
click at [145, 158] on form "Complete your profile to compare your results Meas Mon Age Under 18 years old 1…" at bounding box center [434, 187] width 869 height 377
click at [299, 176] on select "Age Under 18 years old 18-24 years old 25-34 years old 35-44 years old 45-54 ye…" at bounding box center [316, 180] width 209 height 32
select select "18_24"
click at [303, 182] on select "Age Under 18 years old 18-24 years old 25-34 years old 35-44 years old 45-54 ye…" at bounding box center [316, 180] width 209 height 32
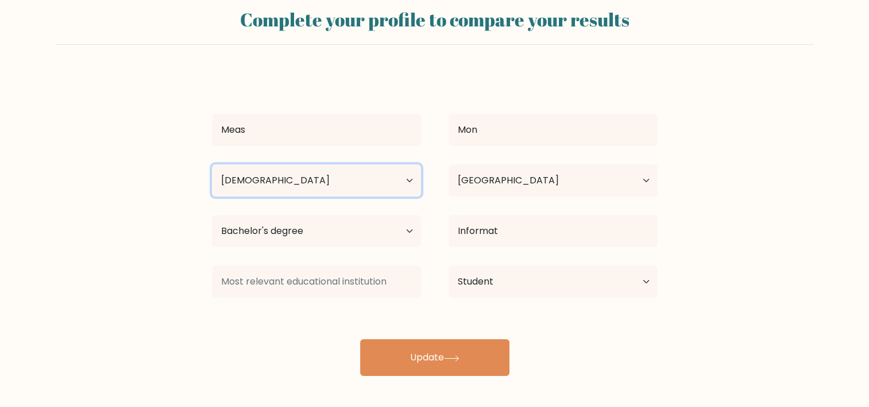
click at [212, 164] on select "Age Under 18 years old 18-24 years old 25-34 years old 35-44 years old 45-54 ye…" at bounding box center [316, 180] width 209 height 32
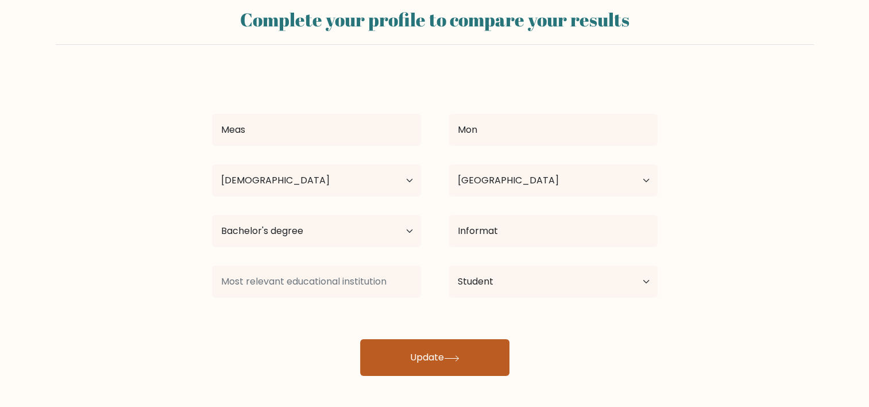
click at [421, 363] on button "Update" at bounding box center [434, 357] width 149 height 37
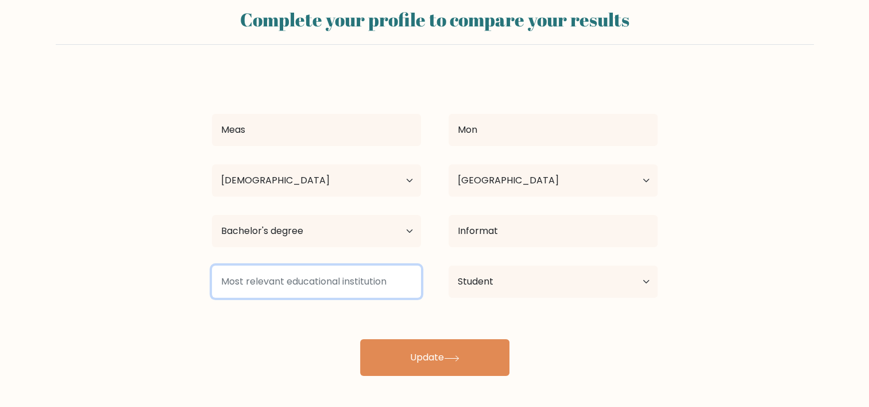
drag, startPoint x: 264, startPoint y: 280, endPoint x: 325, endPoint y: 294, distance: 62.4
click at [309, 302] on div "Meas Mon Age Under 18 years old 18-24 years old 25-34 years old 35-44 years old…" at bounding box center [435, 223] width 460 height 303
drag, startPoint x: 343, startPoint y: 286, endPoint x: 397, endPoint y: 288, distance: 54.1
click at [397, 288] on input at bounding box center [316, 281] width 209 height 32
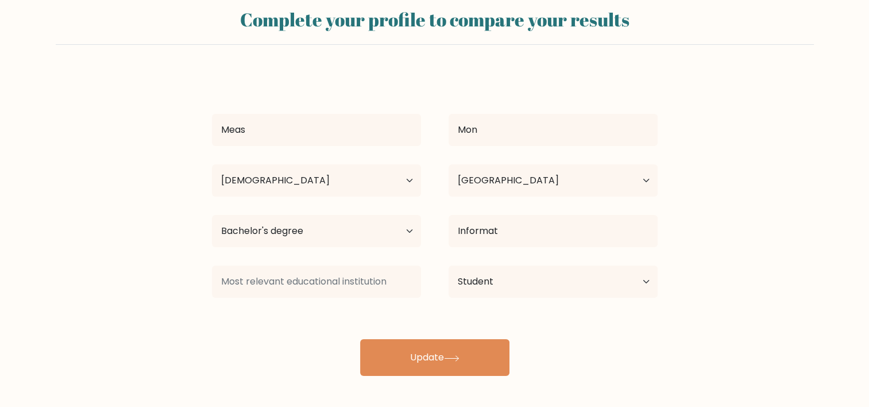
click at [61, 211] on form "Complete your profile to compare your results Meas Mon Age Under 18 years old 1…" at bounding box center [434, 187] width 869 height 377
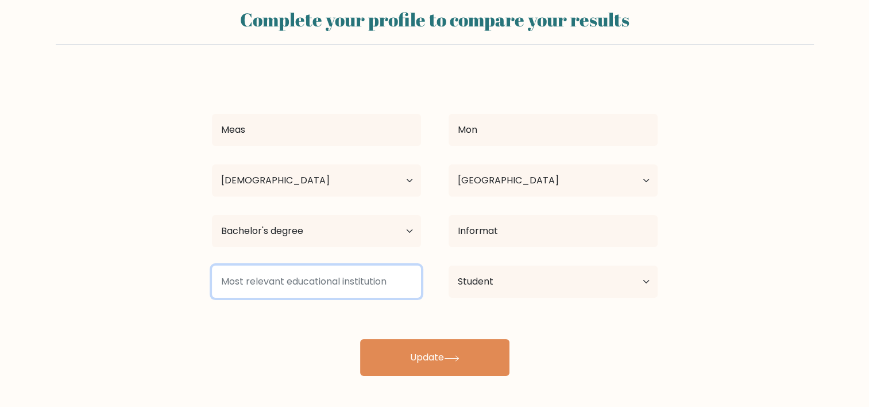
click at [219, 283] on input at bounding box center [316, 281] width 209 height 32
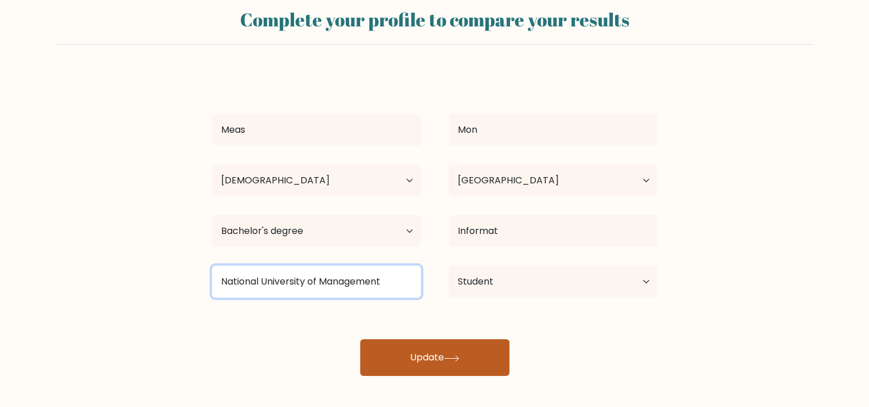
type input "National University of Management"
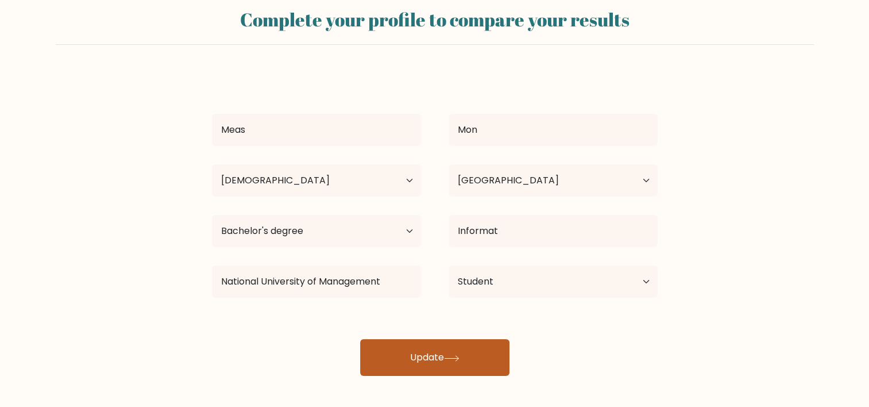
click at [476, 350] on button "Update" at bounding box center [434, 357] width 149 height 37
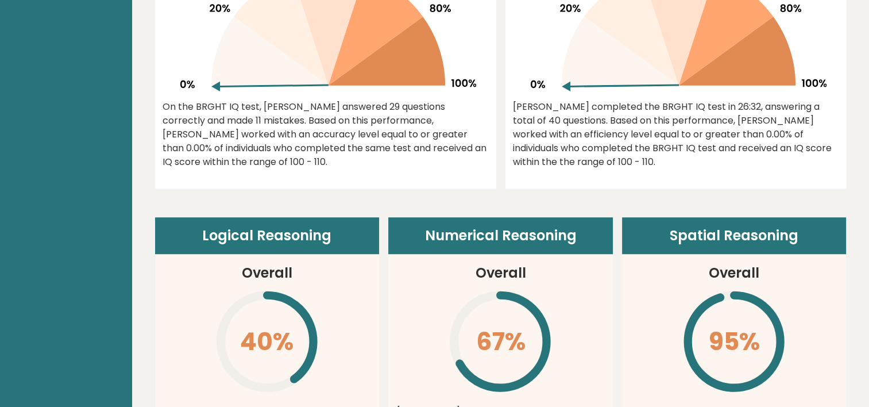
scroll to position [689, 0]
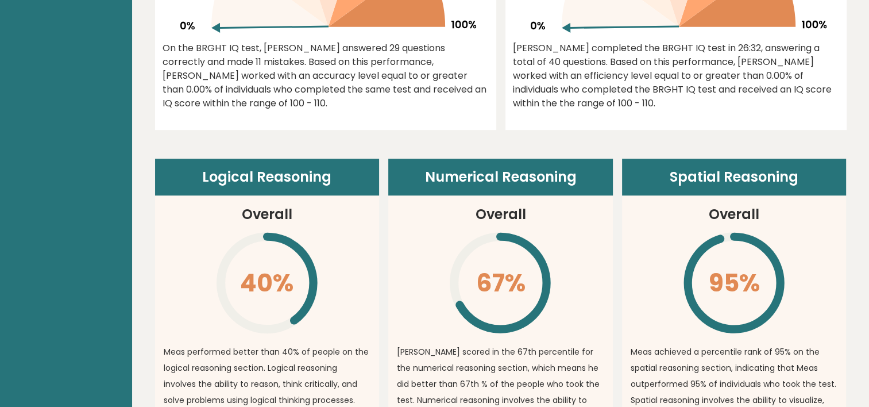
click at [699, 172] on header "Spatial Reasoning" at bounding box center [734, 177] width 225 height 37
copy header "Spatial"
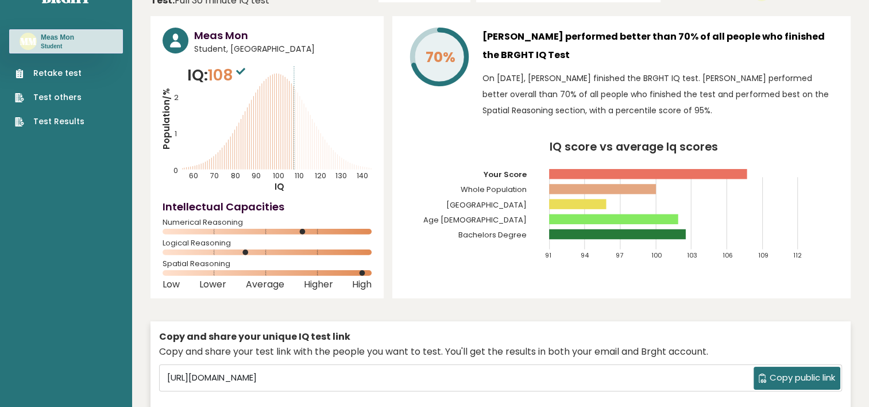
scroll to position [32, 0]
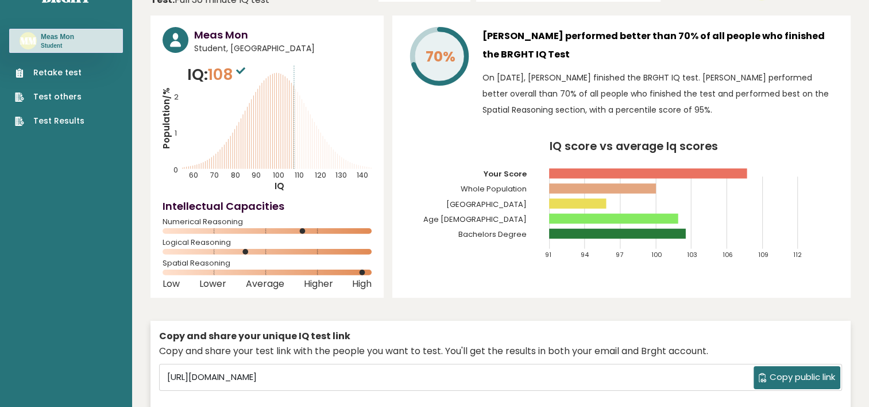
click at [781, 376] on span "Copy public link" at bounding box center [802, 377] width 65 height 13
copy header "Spatial"
click at [808, 369] on button "Copy public link" at bounding box center [797, 377] width 87 height 23
click at [560, 142] on tspan "IQ score vs average Iq scores" at bounding box center [634, 146] width 168 height 16
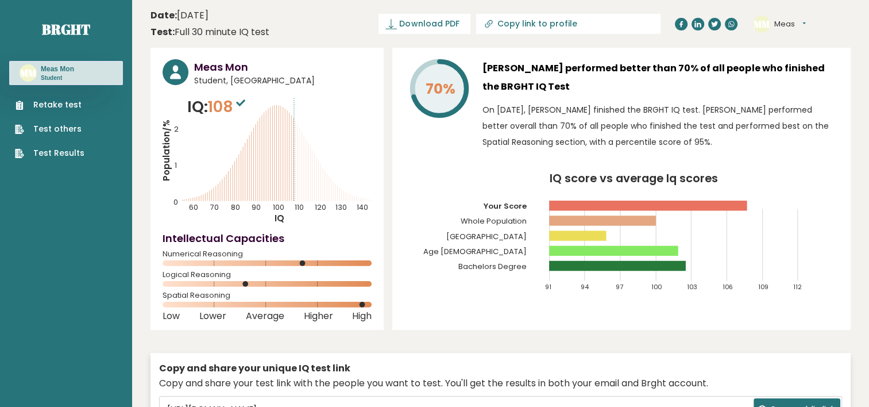
click at [60, 108] on link "Retake test" at bounding box center [50, 105] width 70 height 12
